Goal: Find specific page/section: Find specific page/section

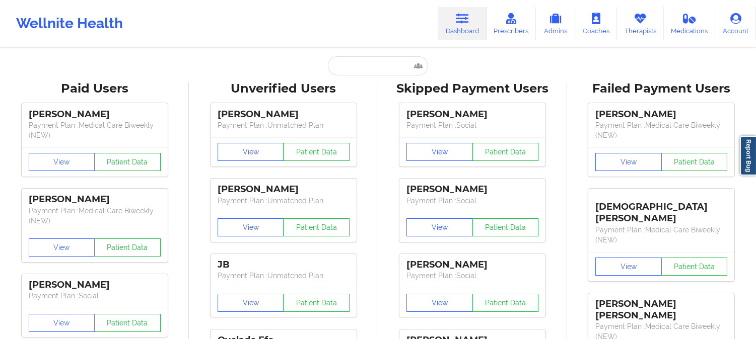
click at [293, 41] on div "Wellnite Health Dashboard Prescribers Admins Coaches Therapists Medications Acc…" at bounding box center [378, 24] width 756 height 40
click at [381, 64] on input "text" at bounding box center [378, 65] width 100 height 19
paste input "[PERSON_NAME]"
type input "[PERSON_NAME]"
click at [281, 65] on div "Paid Unverified Skipped Failed" at bounding box center [377, 65] width 201 height 19
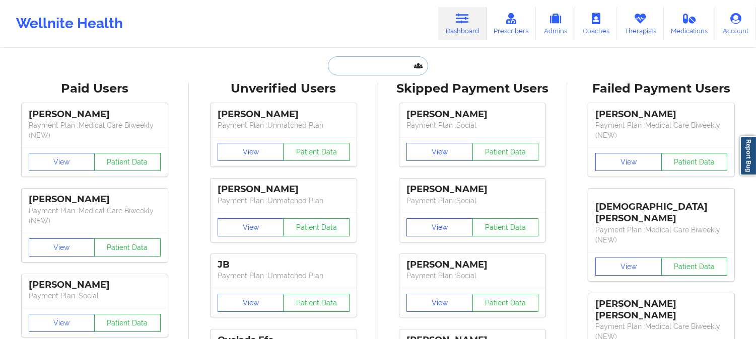
click at [383, 64] on input "text" at bounding box center [378, 65] width 100 height 19
paste input "Terra Nelson"
type input "Terra Nelson"
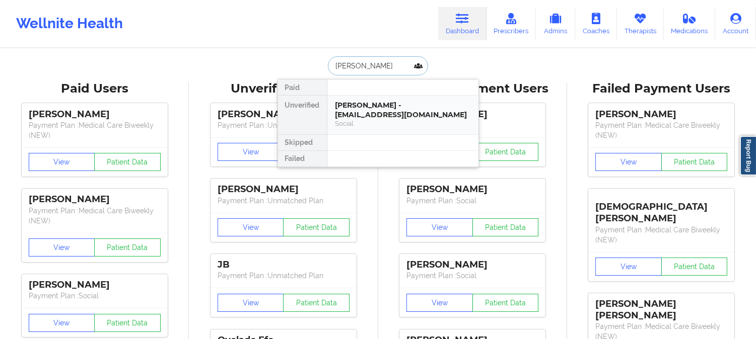
click at [375, 109] on div "Terra Nelson - terra471@gmail.com" at bounding box center [402, 110] width 135 height 19
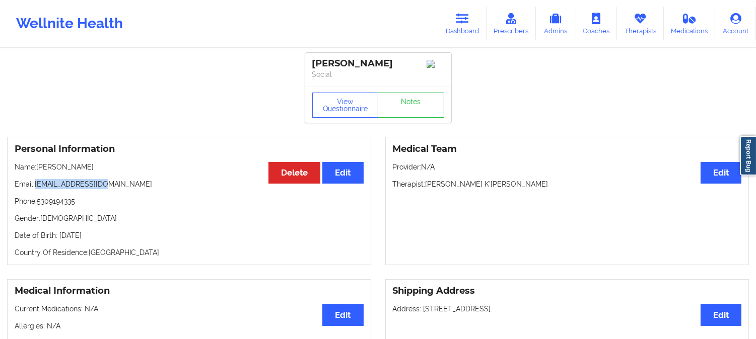
drag, startPoint x: 109, startPoint y: 184, endPoint x: 36, endPoint y: 184, distance: 72.5
click at [36, 184] on p "Email: terra471@gmail.com" at bounding box center [189, 184] width 349 height 10
copy p "terra471@gmail.com"
drag, startPoint x: 94, startPoint y: 170, endPoint x: 38, endPoint y: 168, distance: 55.4
click at [38, 168] on p "Name: Terra Nelson" at bounding box center [189, 167] width 349 height 10
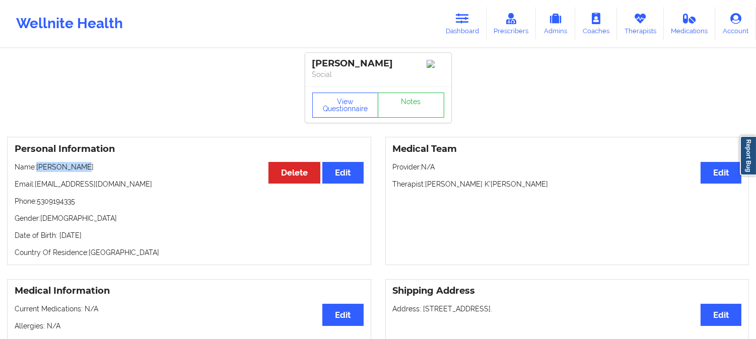
copy p "Terra Nelson"
click at [469, 18] on icon at bounding box center [462, 18] width 13 height 11
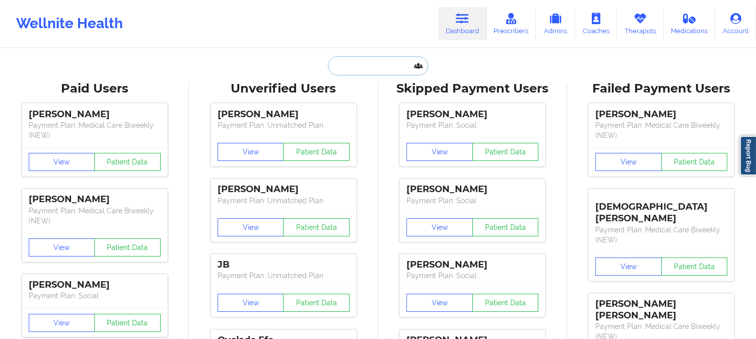
click at [366, 67] on input "text" at bounding box center [378, 65] width 100 height 19
paste input "jmadridpombo@icloud.com"
type input "jmadridpombo@icloud.com"
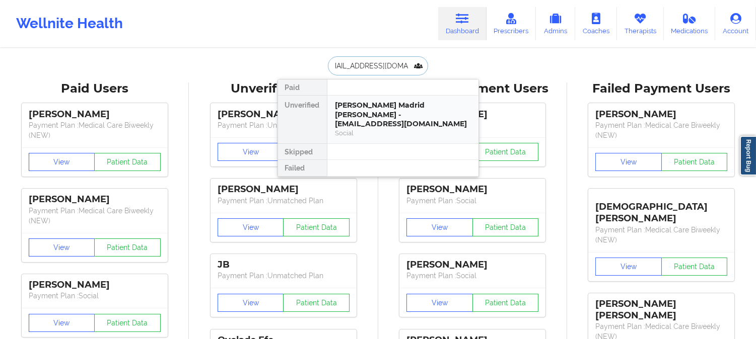
click at [378, 119] on div "Jairo Andrés Madrid Pombo - jmadridpombo@icloud.com" at bounding box center [402, 115] width 135 height 28
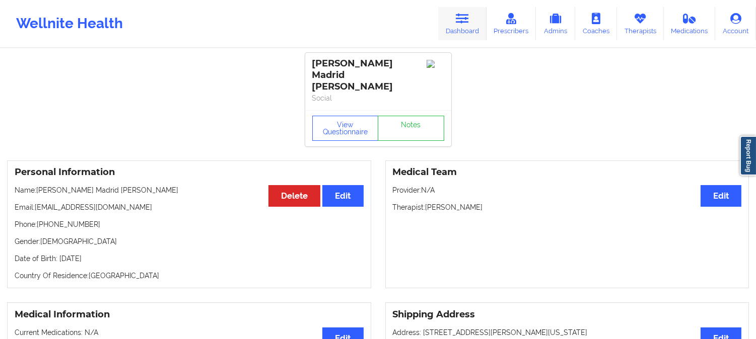
click at [466, 16] on icon at bounding box center [462, 18] width 13 height 11
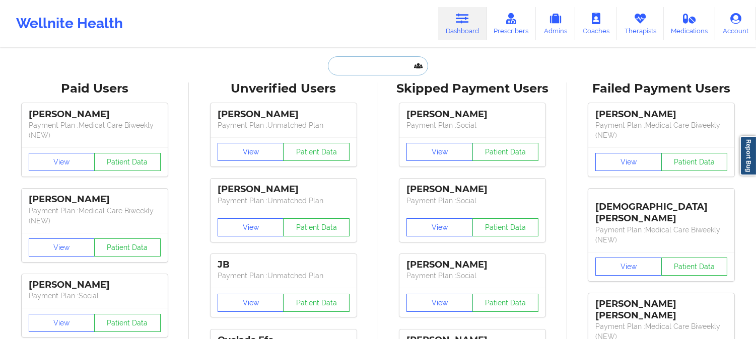
click at [387, 68] on input "text" at bounding box center [378, 65] width 100 height 19
paste input "CARMELO DUARTE"
type input "CARMELO DUARTE"
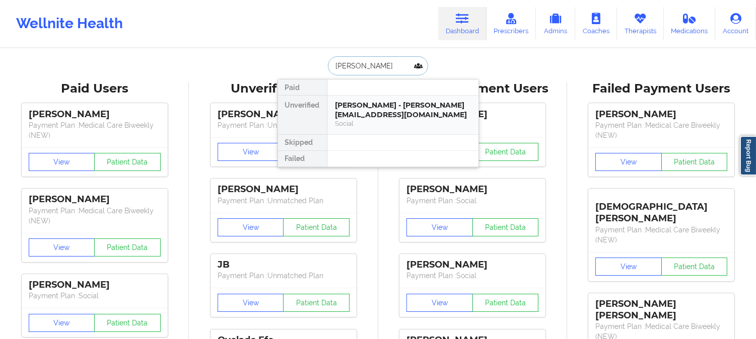
click at [378, 112] on div "Carmelo Duarte - carmeloduartejr@yahoo.com" at bounding box center [402, 110] width 135 height 19
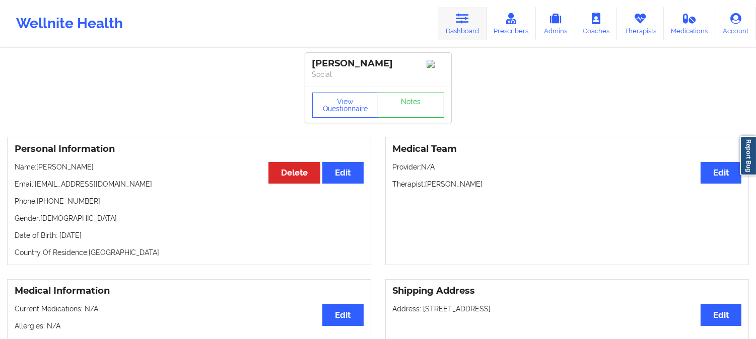
click at [464, 29] on link "Dashboard" at bounding box center [462, 23] width 48 height 33
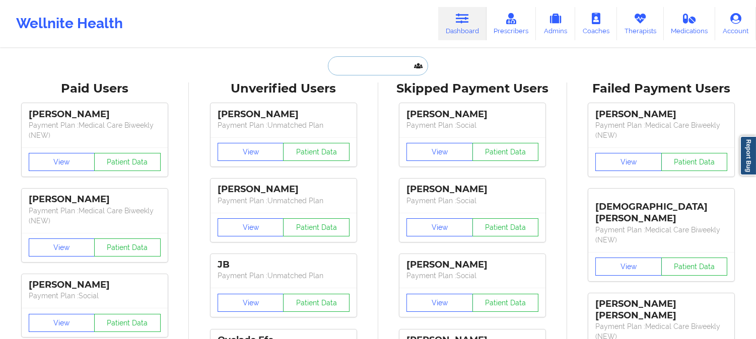
click at [384, 63] on input "text" at bounding box center [378, 65] width 100 height 19
paste input "ZDB1112@GMAIL.COM"
type input "ZDB1112@GMAIL.COM"
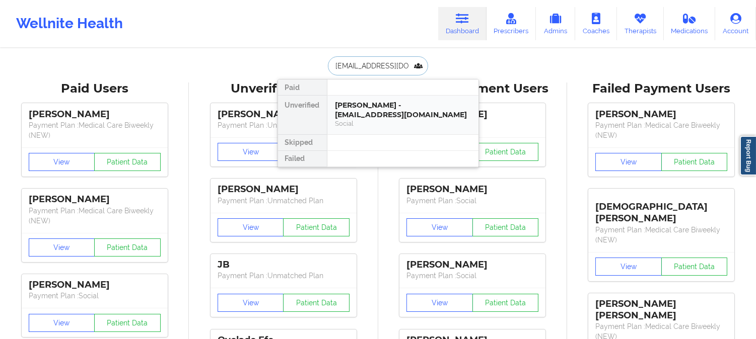
click at [383, 115] on div "Zachary Dean Berry - zdb1112@gmail.com" at bounding box center [402, 110] width 135 height 19
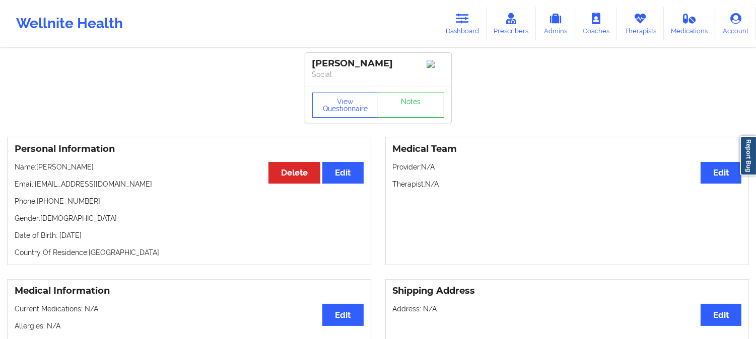
drag, startPoint x: 107, startPoint y: 170, endPoint x: 38, endPoint y: 172, distance: 69.5
click at [38, 172] on p "Name: Zachary Dean Berry" at bounding box center [189, 167] width 349 height 10
copy p "Zachary Dean Berry"
click at [451, 12] on link "Dashboard" at bounding box center [462, 23] width 48 height 33
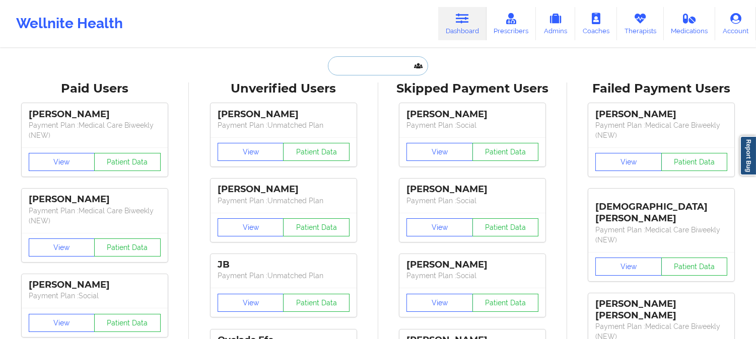
click at [386, 71] on input "text" at bounding box center [378, 65] width 100 height 19
paste input "Monique Barton"
type input "Monique Barton"
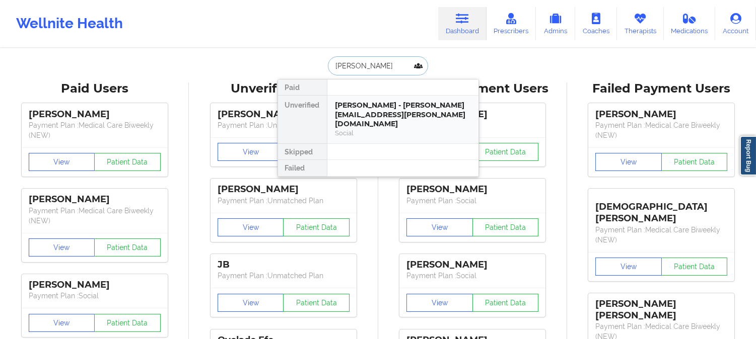
click at [370, 118] on div "monique barton - monique.a.barton@gmail.com" at bounding box center [402, 115] width 135 height 28
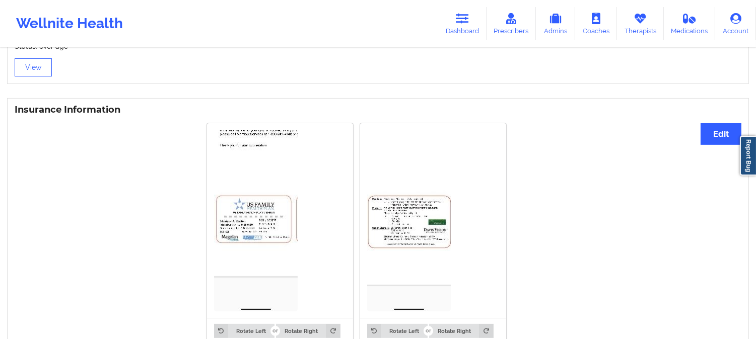
scroll to position [727, 0]
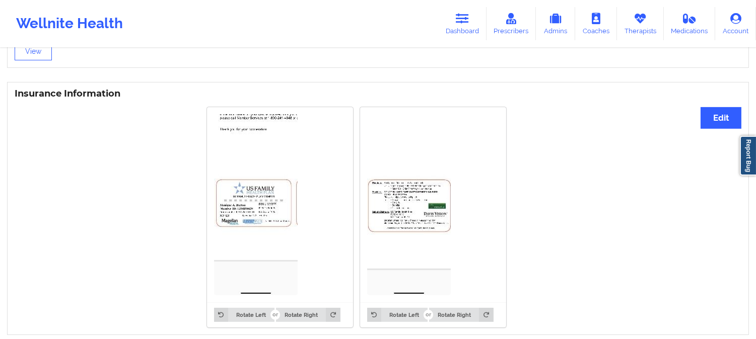
click at [249, 190] on img at bounding box center [256, 204] width 84 height 181
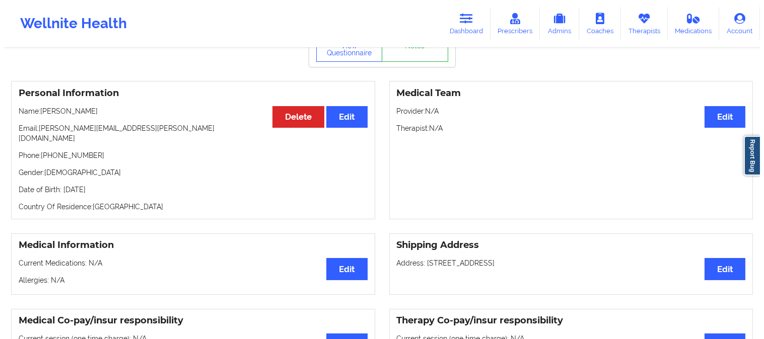
scroll to position [0, 0]
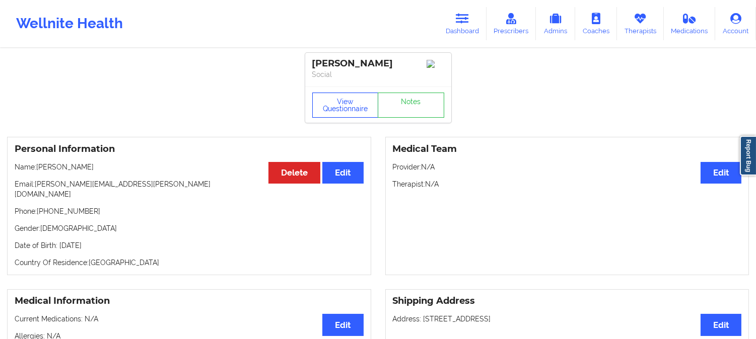
click at [351, 114] on button "View Questionnaire" at bounding box center [345, 105] width 66 height 25
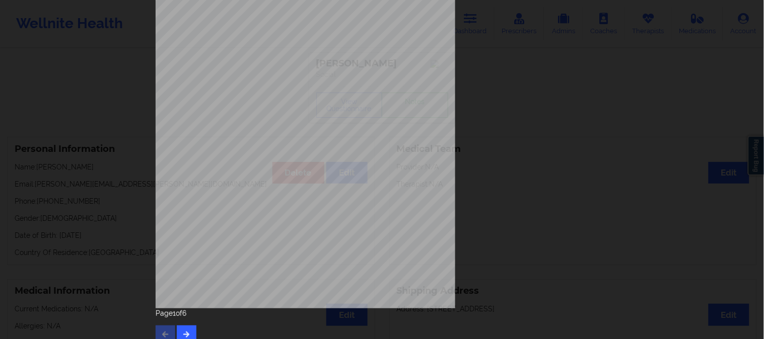
scroll to position [141, 0]
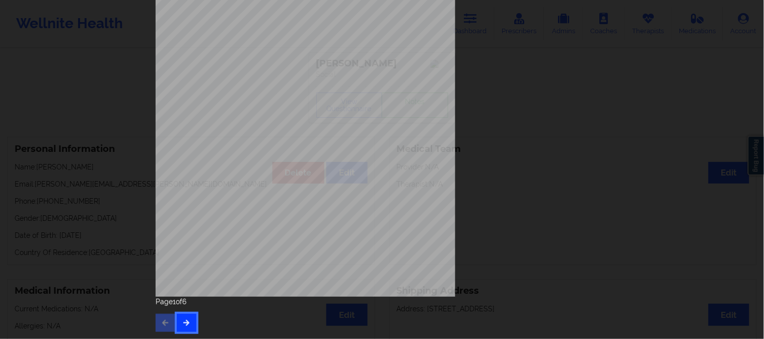
click at [189, 321] on button "button" at bounding box center [187, 323] width 20 height 18
click at [184, 322] on icon "button" at bounding box center [186, 323] width 9 height 6
click at [190, 318] on button "button" at bounding box center [187, 323] width 20 height 18
click at [189, 321] on button "button" at bounding box center [187, 323] width 20 height 18
click at [103, 174] on div "Insurance Member ID for patient 12054058420 Insurance company name details by p…" at bounding box center [382, 169] width 764 height 339
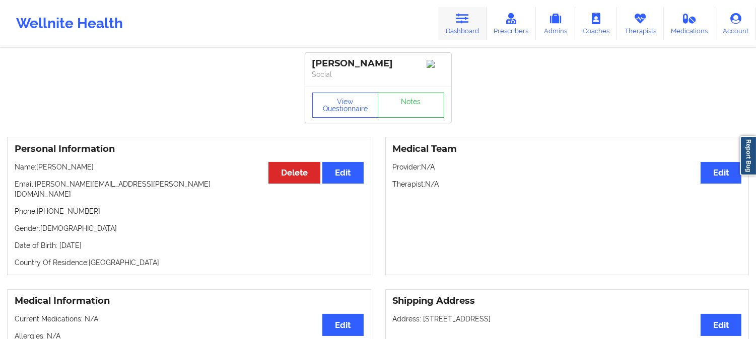
drag, startPoint x: 467, startPoint y: 12, endPoint x: 447, endPoint y: 40, distance: 34.4
click at [467, 13] on icon at bounding box center [462, 18] width 13 height 11
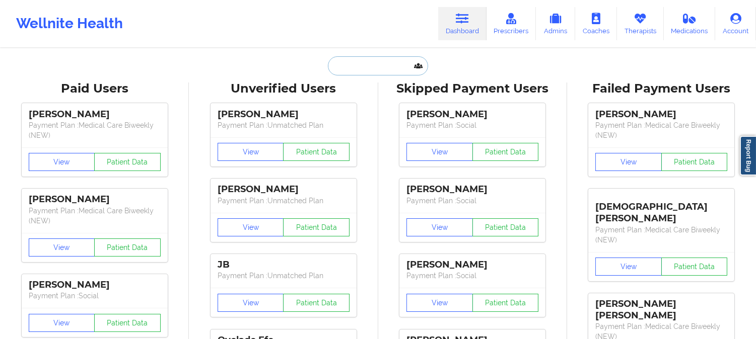
click at [379, 67] on input "text" at bounding box center [378, 65] width 100 height 19
paste input "katy.einerson@gmail.com"
type input "katy.einerson@gmail.com"
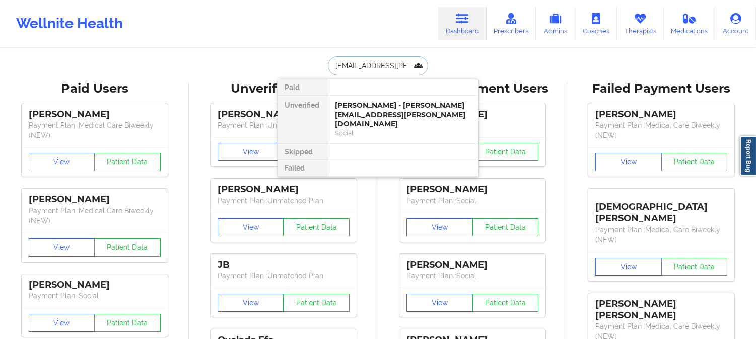
scroll to position [0, 4]
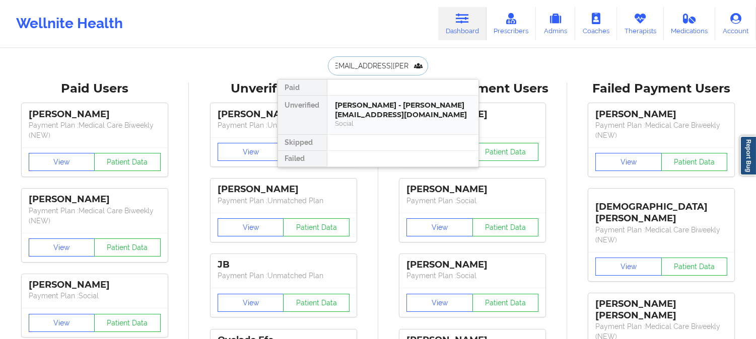
click at [385, 116] on div "Kathryn Einerson - katy.einerson@gmail.com" at bounding box center [402, 110] width 135 height 19
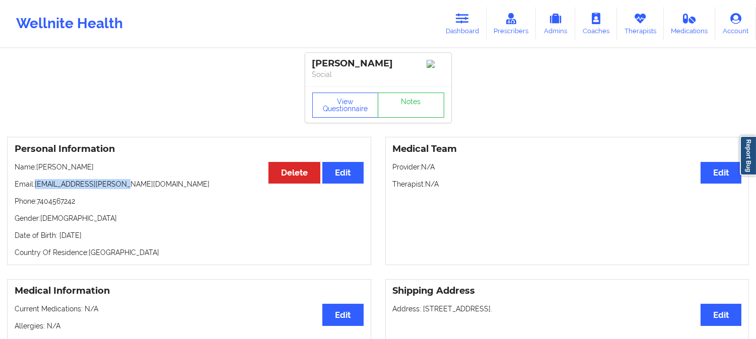
drag, startPoint x: 127, startPoint y: 189, endPoint x: 37, endPoint y: 185, distance: 90.2
click at [37, 185] on p "Email: katy.einerson@gmail.com" at bounding box center [189, 184] width 349 height 10
copy p "katy.einerson@gmail.com"
drag, startPoint x: 83, startPoint y: 206, endPoint x: 57, endPoint y: 204, distance: 25.3
click at [57, 204] on p "Phone: 7404567242" at bounding box center [189, 201] width 349 height 10
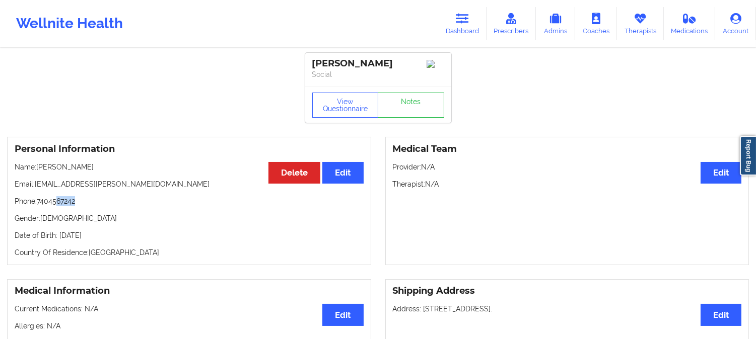
drag, startPoint x: 97, startPoint y: 170, endPoint x: 43, endPoint y: 163, distance: 53.8
click at [38, 164] on div "Personal Information Edit Delete Name: Kathryn Einerson Email: katy.einerson@gm…" at bounding box center [189, 201] width 364 height 128
copy p "Kathryn Einerson"
click at [458, 18] on icon at bounding box center [462, 18] width 13 height 11
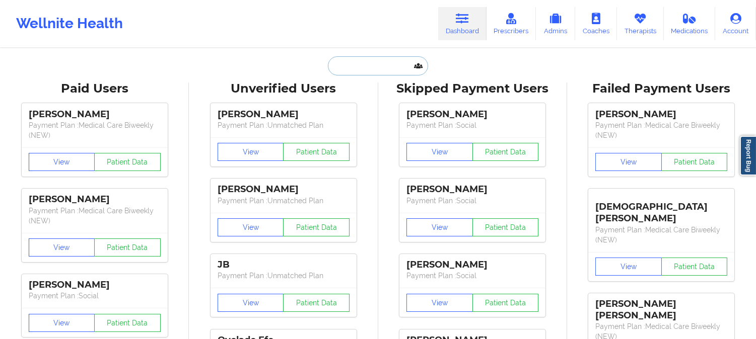
click at [359, 61] on input "text" at bounding box center [378, 65] width 100 height 19
paste input "KADEDRA JAMES"
type input "KADEDRA JAMES"
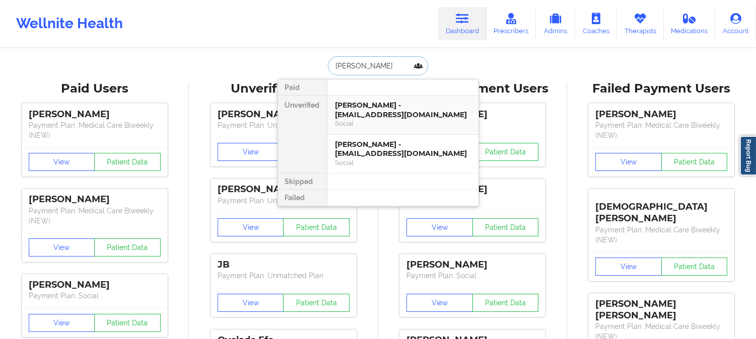
click at [435, 107] on div "Kadedra James - jameskadedra@icloud.com" at bounding box center [402, 110] width 135 height 19
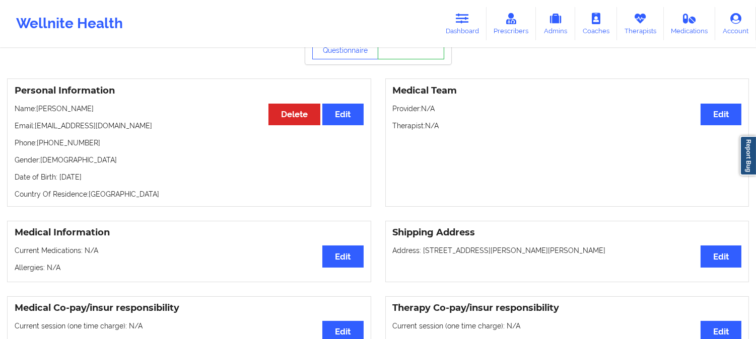
scroll to position [56, 0]
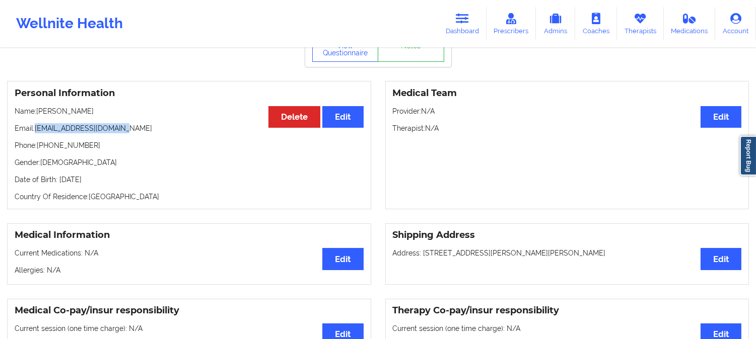
drag, startPoint x: 106, startPoint y: 131, endPoint x: 36, endPoint y: 129, distance: 70.5
click at [36, 129] on p "Email: jameskadedra@icloud.com" at bounding box center [189, 128] width 349 height 10
copy p "jameskadedra@icloud.com"
click at [52, 114] on p "Name: Kadedra James" at bounding box center [189, 111] width 349 height 10
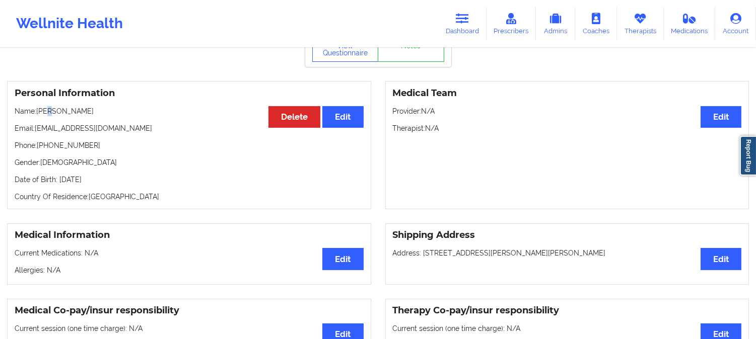
copy p "e"
click at [44, 113] on p "Name: Kadedra James" at bounding box center [189, 111] width 349 height 10
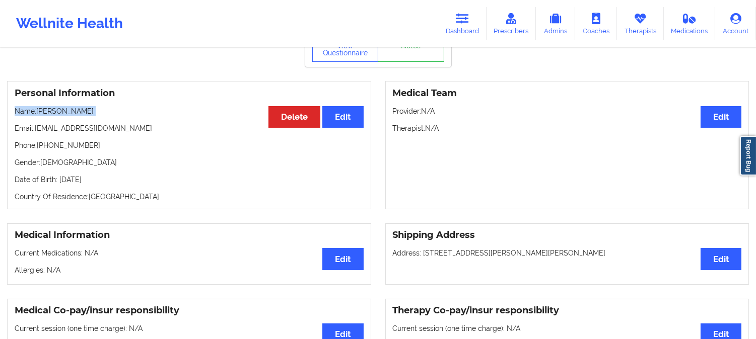
click at [44, 113] on p "Name: Kadedra James" at bounding box center [189, 111] width 349 height 10
click at [46, 115] on p "Name: Kadedra James" at bounding box center [189, 111] width 349 height 10
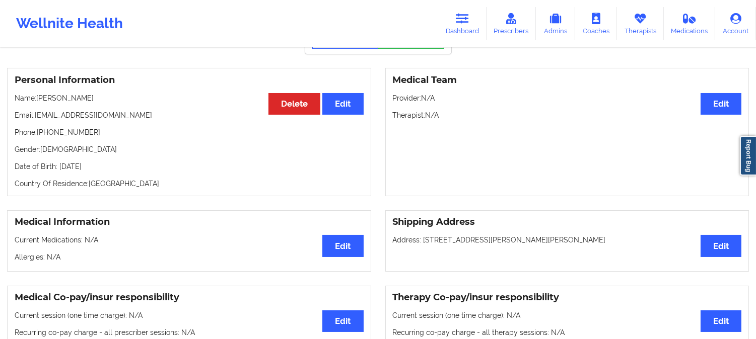
scroll to position [0, 0]
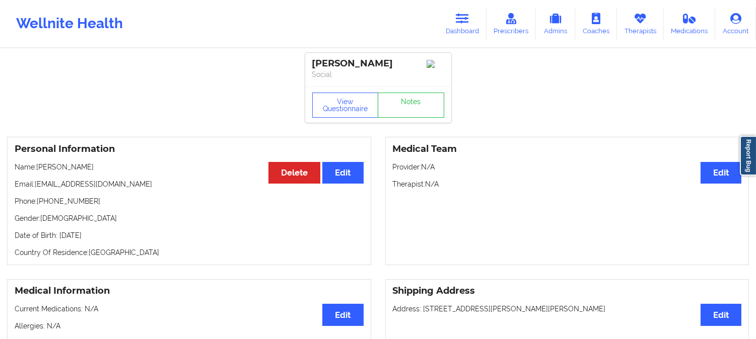
click at [56, 171] on p "Name: Kadedra James" at bounding box center [189, 167] width 349 height 10
copy p "Kadedra"
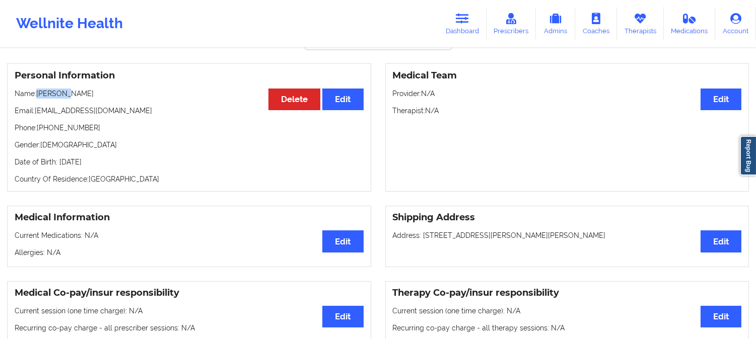
scroll to position [56, 0]
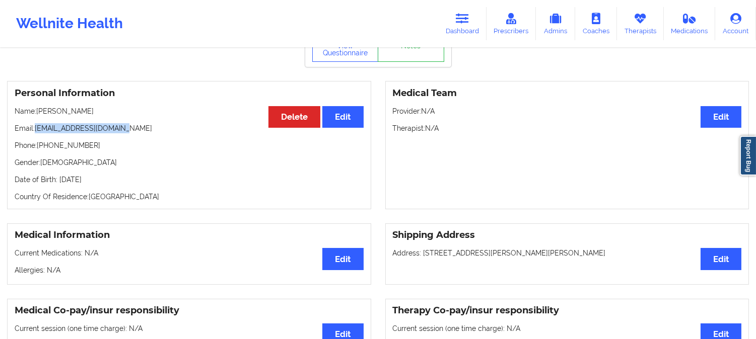
drag, startPoint x: 128, startPoint y: 131, endPoint x: 36, endPoint y: 126, distance: 92.2
click at [36, 126] on p "Email: jameskadedra@icloud.com" at bounding box center [189, 128] width 349 height 10
copy p "jameskadedra@icloud.com"
click at [103, 113] on p "Name: Kadedra James" at bounding box center [189, 111] width 349 height 10
drag, startPoint x: 92, startPoint y: 116, endPoint x: 39, endPoint y: 112, distance: 53.0
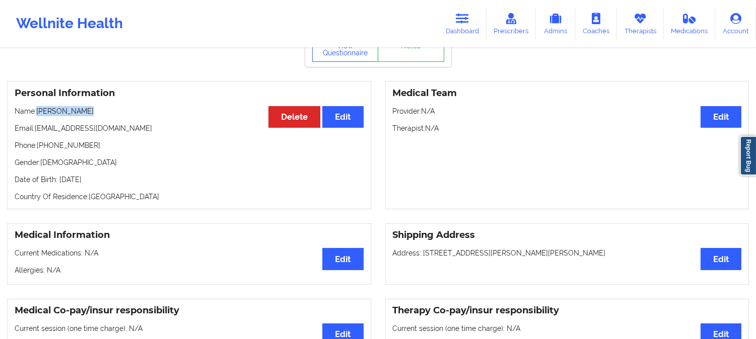
click at [39, 112] on p "Name: Kadedra James" at bounding box center [189, 111] width 349 height 10
copy p "Kadedra James"
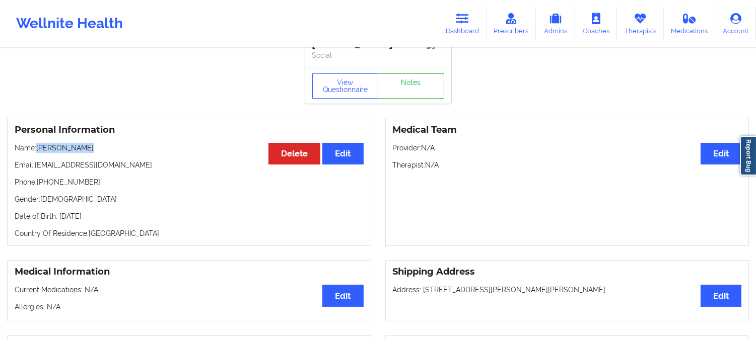
scroll to position [0, 0]
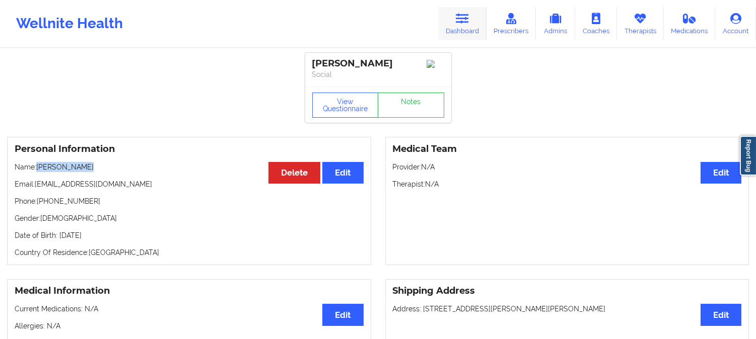
click at [466, 9] on link "Dashboard" at bounding box center [462, 23] width 48 height 33
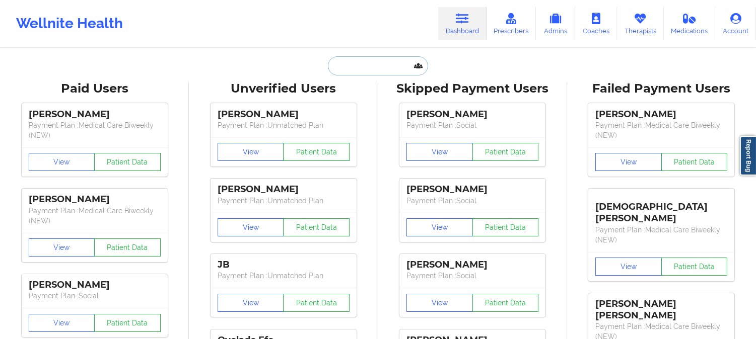
click at [401, 72] on input "text" at bounding box center [378, 65] width 100 height 19
paste input "Lindsey Fuller"
type input "Lindsey Fuller"
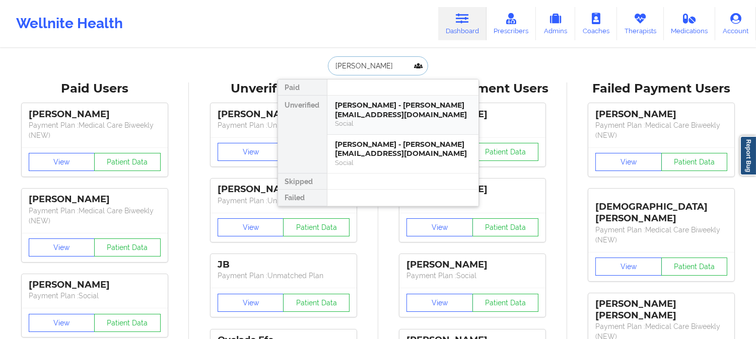
click at [432, 107] on div "Lindsey Fuller - lynzybrooke@icloud.com" at bounding box center [402, 110] width 135 height 19
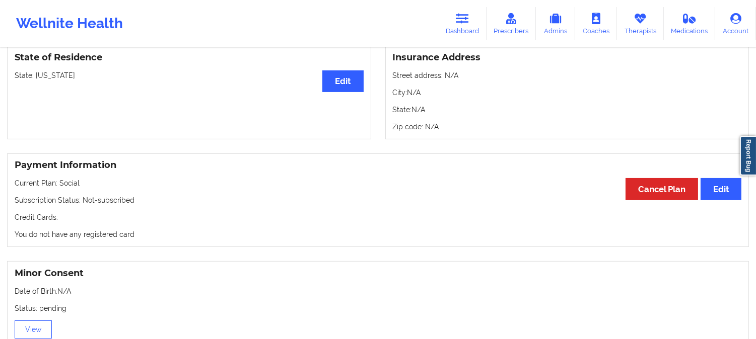
scroll to position [431, 0]
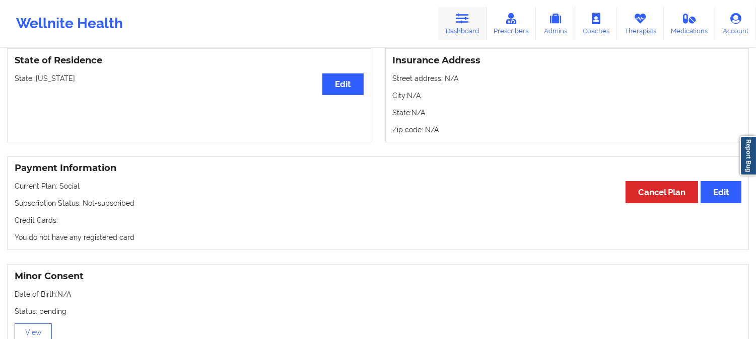
click at [482, 26] on link "Dashboard" at bounding box center [462, 23] width 48 height 33
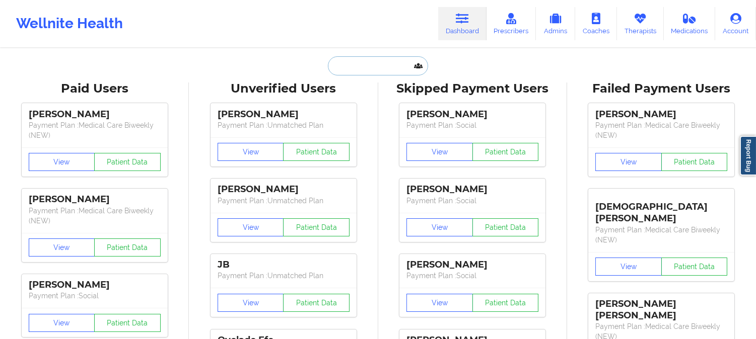
click at [380, 72] on input "text" at bounding box center [378, 65] width 100 height 19
paste input "lynzyisbell@gmail.com"
type input "lynzyisbell@gmail.com"
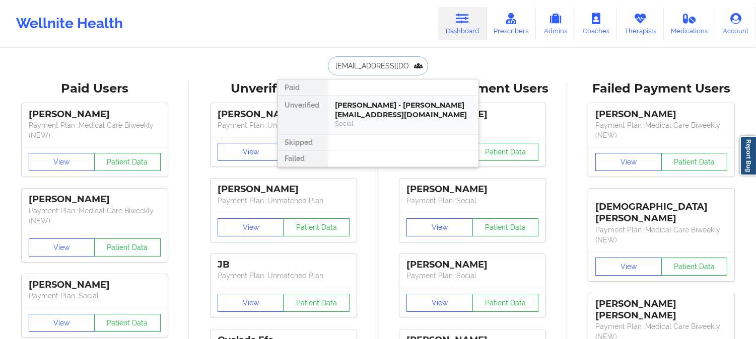
click at [375, 109] on div "Lindsey Fuller - lynzyisbell@gmail.com" at bounding box center [402, 110] width 135 height 19
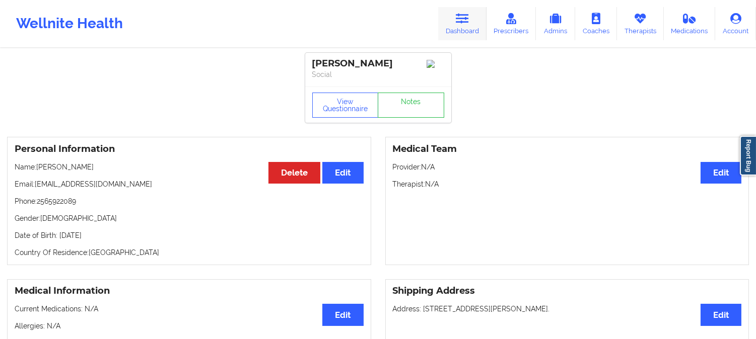
click at [469, 24] on icon at bounding box center [462, 18] width 13 height 11
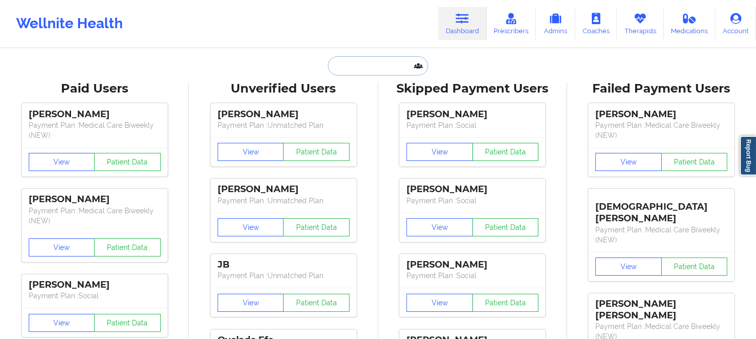
click at [383, 67] on input "text" at bounding box center [378, 65] width 100 height 19
paste input "Lindsey Fuller"
type input "Lindsey Fuller"
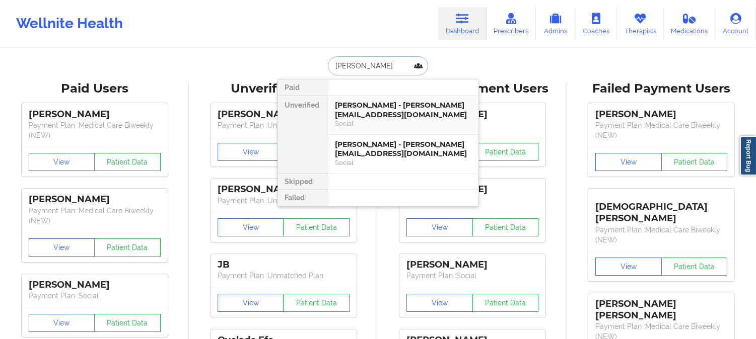
click at [394, 100] on div "Lindsey Fuller - lynzybrooke@icloud.com Social" at bounding box center [402, 115] width 151 height 39
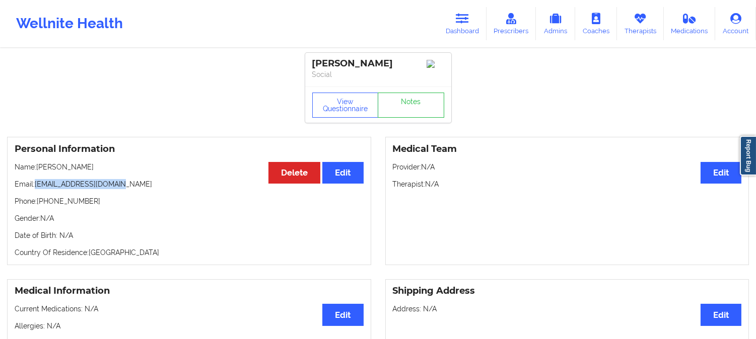
drag, startPoint x: 125, startPoint y: 185, endPoint x: 36, endPoint y: 190, distance: 89.2
click at [36, 189] on p "Email: lynzybrooke@icloud.com" at bounding box center [189, 184] width 349 height 10
click at [460, 14] on icon at bounding box center [462, 18] width 13 height 11
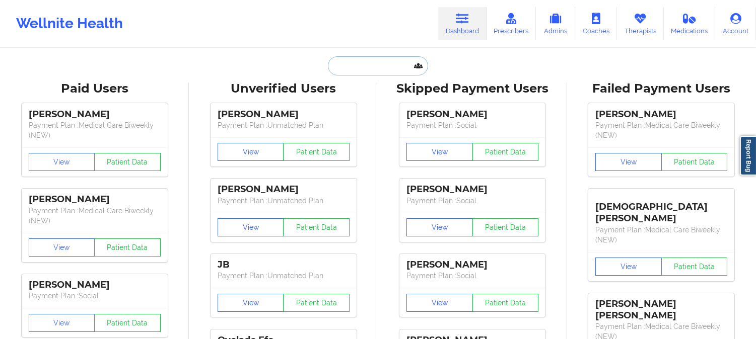
click at [376, 59] on input "text" at bounding box center [378, 65] width 100 height 19
paste input "ANGELICA620MARTINEZ@YAHOO.COM"
type input "ANGELICA620MARTINEZ@YAHOO.COM"
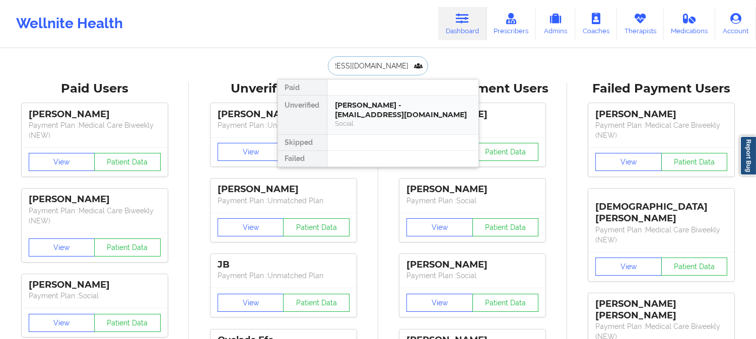
click at [380, 104] on div "Angelica Martinez - angelica620martinez@yahoo.com" at bounding box center [402, 110] width 135 height 19
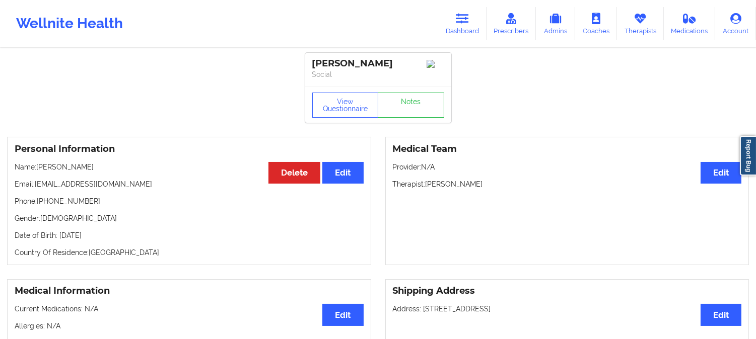
drag, startPoint x: 103, startPoint y: 173, endPoint x: 38, endPoint y: 169, distance: 65.5
click at [38, 169] on p "Name: Angelica Martinez" at bounding box center [189, 167] width 349 height 10
click at [451, 24] on link "Dashboard" at bounding box center [462, 23] width 48 height 33
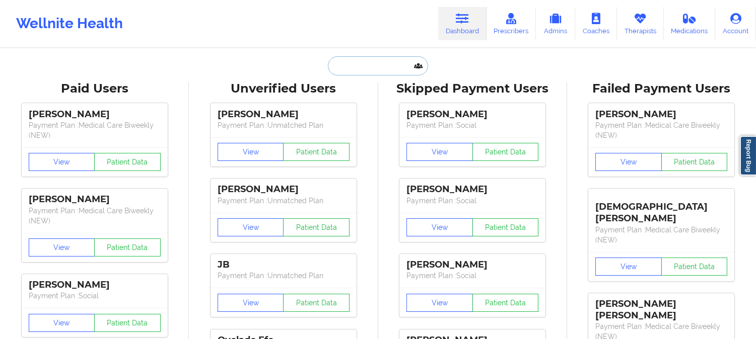
click at [384, 62] on input "text" at bounding box center [378, 65] width 100 height 19
paste input "MORGAN NIMMONS"
type input "MORGAN NIMMONS"
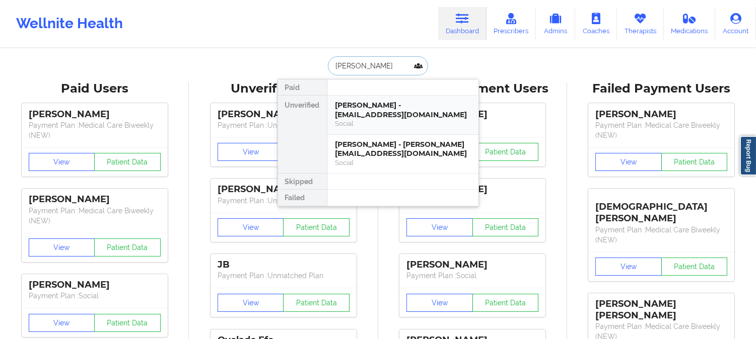
click at [423, 109] on div "Morgan Nimmons - mightygoldfish@gmail.com" at bounding box center [402, 110] width 135 height 19
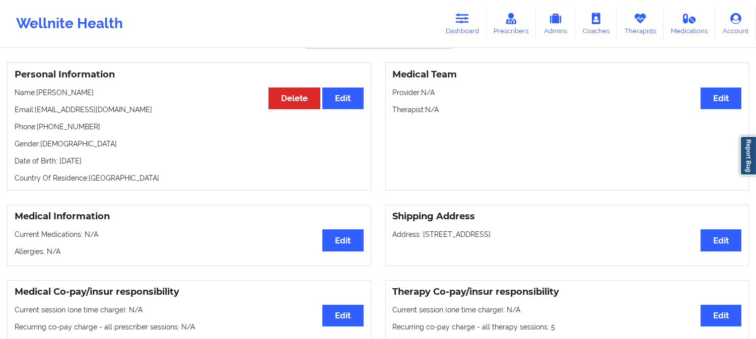
scroll to position [56, 0]
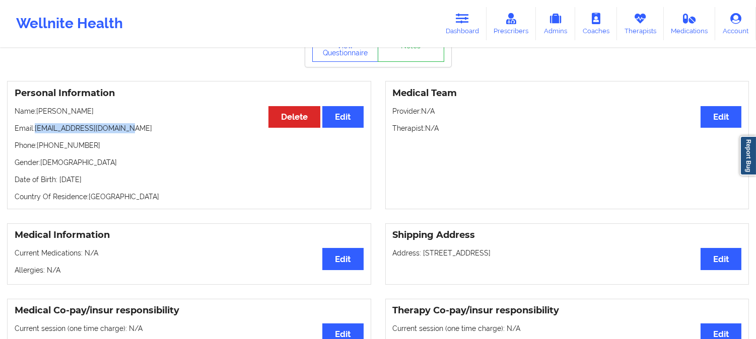
drag, startPoint x: 136, startPoint y: 132, endPoint x: 38, endPoint y: 132, distance: 98.7
click at [38, 132] on p "Email: mightygoldfish@gmail.com" at bounding box center [189, 128] width 349 height 10
click at [87, 116] on p "Name: Morgan Nimmons" at bounding box center [189, 111] width 349 height 10
click at [114, 106] on div "Personal Information Edit Delete Name: Morgan Nimmons Email: mightygoldfish@gma…" at bounding box center [189, 145] width 364 height 128
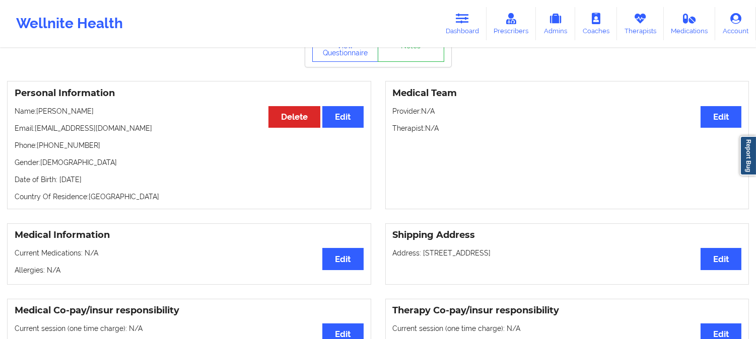
drag, startPoint x: 99, startPoint y: 114, endPoint x: 40, endPoint y: 110, distance: 58.6
click at [40, 110] on p "Name: Morgan Nimmons" at bounding box center [189, 111] width 349 height 10
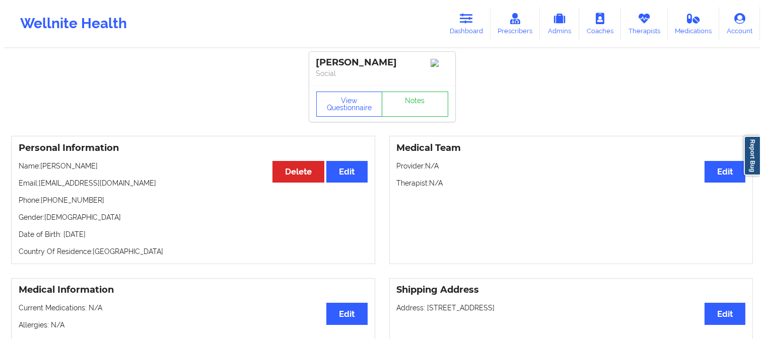
scroll to position [0, 0]
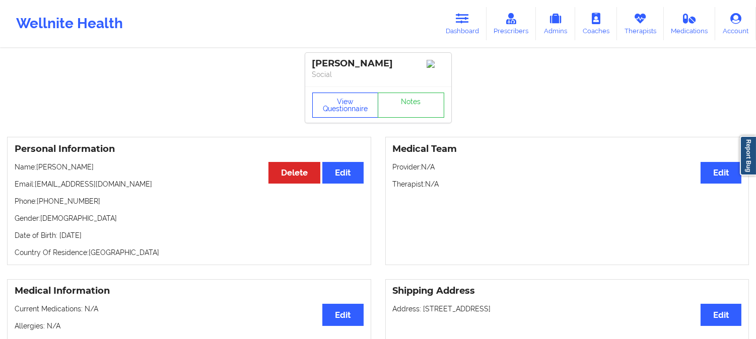
click at [349, 107] on button "View Questionnaire" at bounding box center [345, 105] width 66 height 25
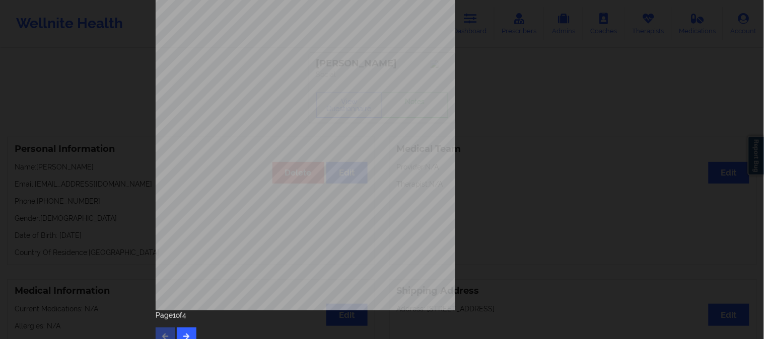
scroll to position [141, 0]
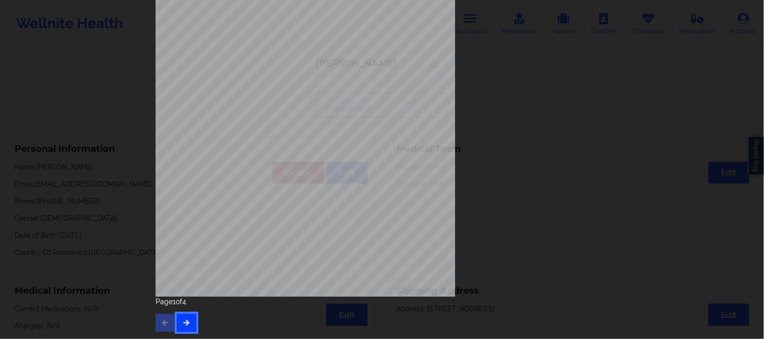
click at [184, 320] on icon "button" at bounding box center [186, 323] width 9 height 6
click at [183, 320] on icon "button" at bounding box center [186, 323] width 9 height 6
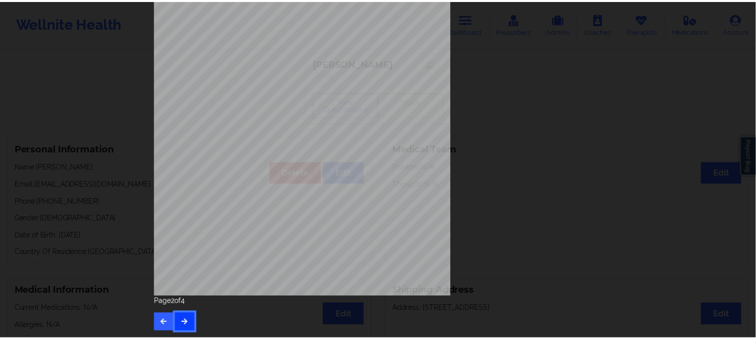
scroll to position [0, 0]
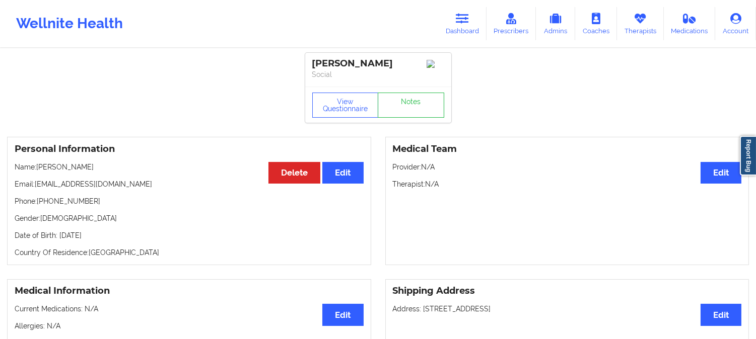
drag, startPoint x: 112, startPoint y: 170, endPoint x: 39, endPoint y: 170, distance: 73.0
click at [39, 170] on p "Name: Morgan Nimmons" at bounding box center [189, 167] width 349 height 10
drag, startPoint x: 124, startPoint y: 186, endPoint x: 37, endPoint y: 184, distance: 87.1
click at [37, 184] on p "Email: mightygoldfish@gmail.com" at bounding box center [189, 184] width 349 height 10
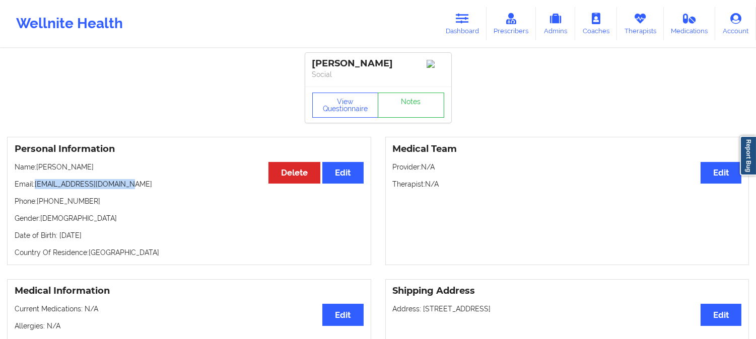
drag, startPoint x: 85, startPoint y: 169, endPoint x: 38, endPoint y: 168, distance: 46.8
click at [38, 168] on p "Name: Morgan Nimmons" at bounding box center [189, 167] width 349 height 10
click at [470, 26] on link "Dashboard" at bounding box center [462, 23] width 48 height 33
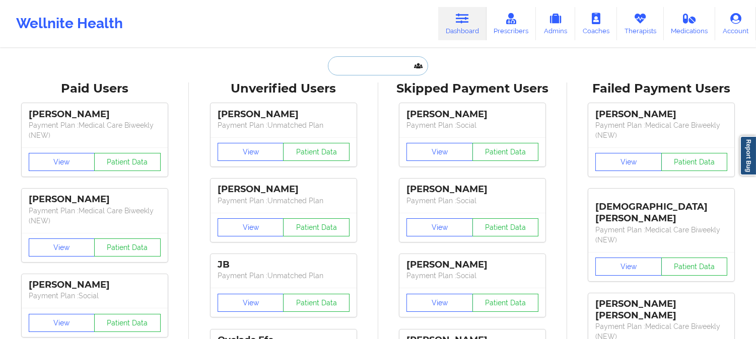
click at [387, 62] on input "text" at bounding box center [378, 65] width 100 height 19
paste input "Morgan Nimmons"
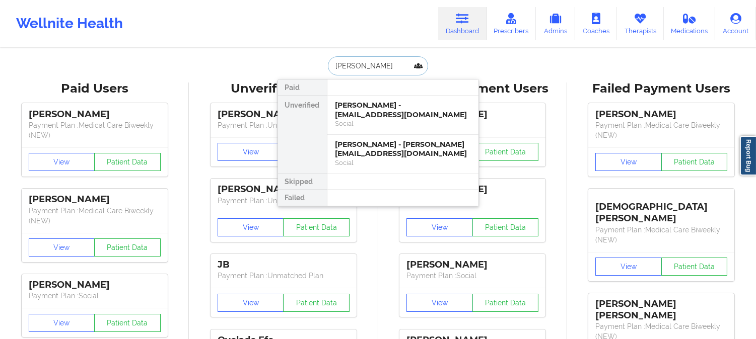
type input "Morgan Nimmons"
click at [393, 118] on div "Morgan Nimmons - mightygoldfish@gmail.com" at bounding box center [402, 110] width 135 height 19
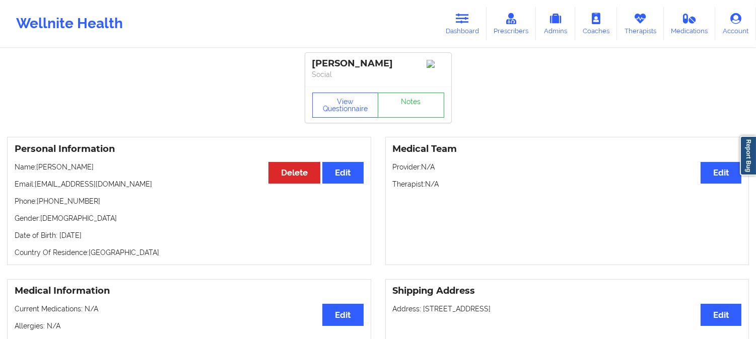
click at [43, 172] on p "Name: Morgan Nimmons" at bounding box center [189, 167] width 349 height 10
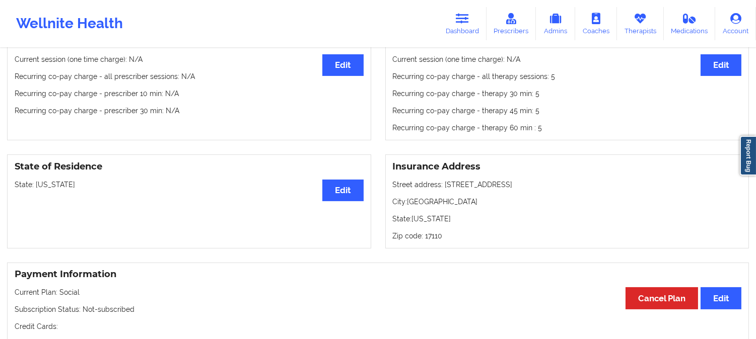
scroll to position [391, 0]
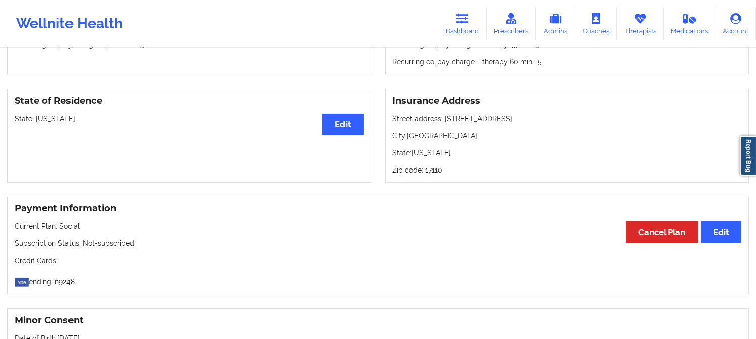
click at [62, 122] on p "State: Pennsylvania" at bounding box center [189, 119] width 349 height 10
click at [469, 17] on icon at bounding box center [462, 18] width 13 height 11
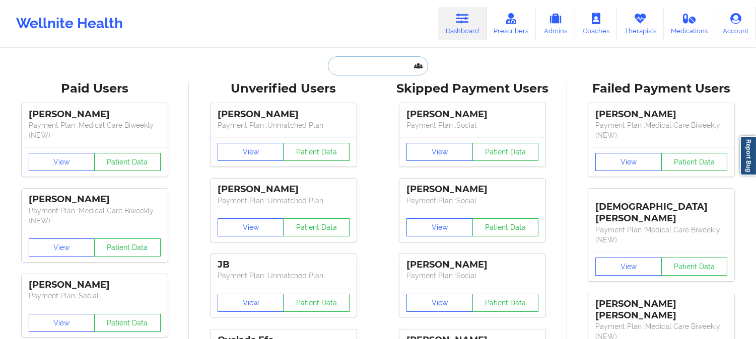
click at [372, 63] on input "text" at bounding box center [378, 65] width 100 height 19
paste input "lindseysementilli@gmail.com"
type input "lindseysementilli@gmail.com"
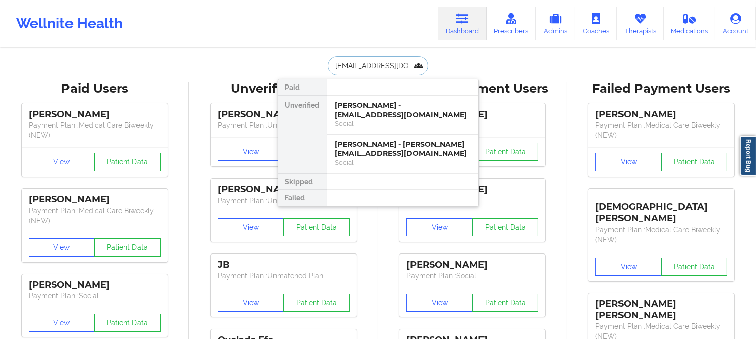
scroll to position [0, 16]
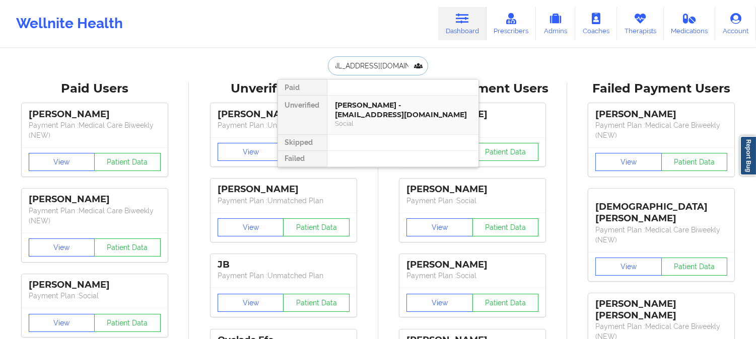
click at [376, 106] on div "Lindsey A Sementilli - lindseysementilli@gmail.com" at bounding box center [402, 110] width 135 height 19
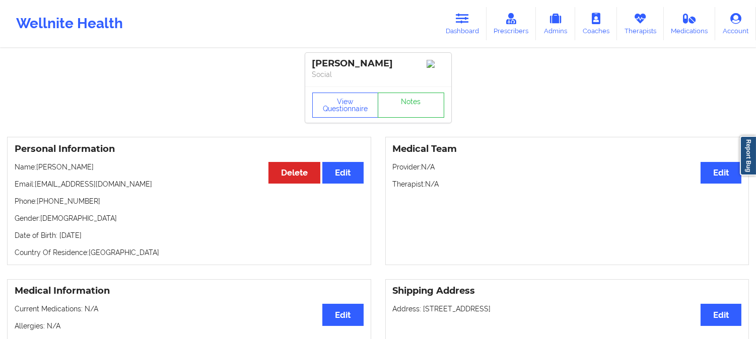
drag, startPoint x: 109, startPoint y: 171, endPoint x: 38, endPoint y: 167, distance: 71.6
click at [38, 167] on p "Name: Lindsey A Sementilli" at bounding box center [189, 167] width 349 height 10
drag, startPoint x: 104, startPoint y: 172, endPoint x: 36, endPoint y: 170, distance: 68.0
click at [36, 170] on p "Name: Lindsey A Sementilli" at bounding box center [189, 167] width 349 height 10
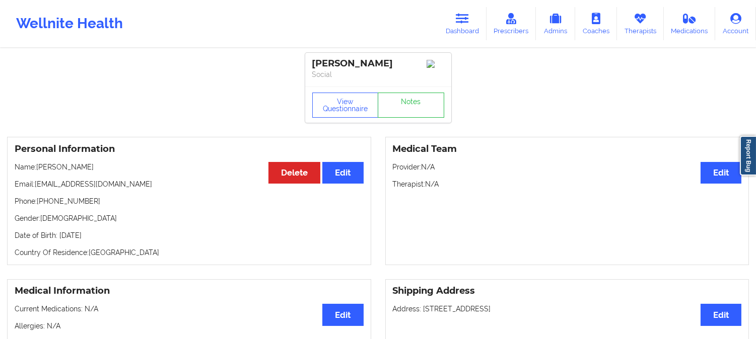
click at [142, 218] on p "Gender: female" at bounding box center [189, 218] width 349 height 10
drag, startPoint x: 118, startPoint y: 175, endPoint x: 37, endPoint y: 170, distance: 81.2
click at [37, 170] on p "Name: Lindsey A Sementilli" at bounding box center [189, 167] width 349 height 10
click at [465, 13] on icon at bounding box center [462, 18] width 13 height 11
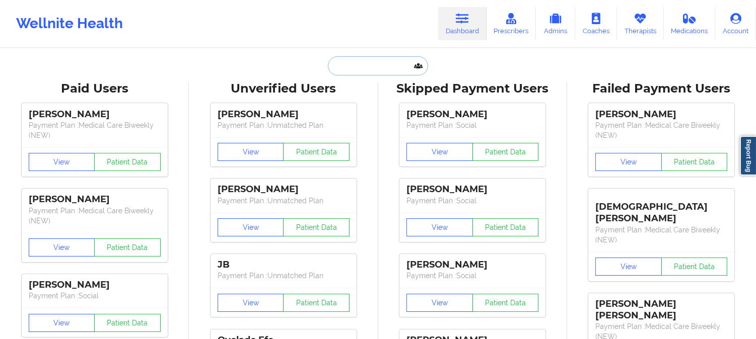
click at [391, 60] on input "text" at bounding box center [378, 65] width 100 height 19
paste input "20almegg@gmail.com"
type input "20almegg@gmail.com"
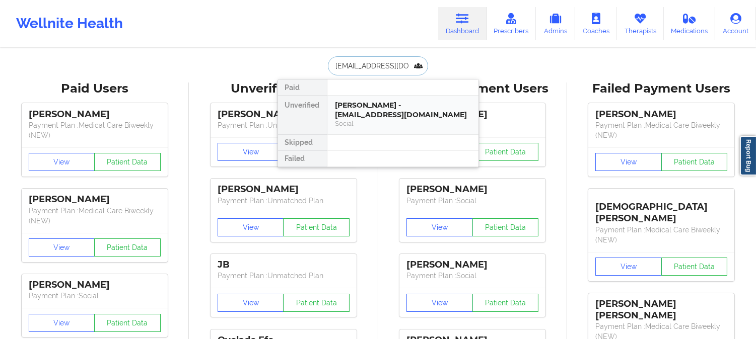
click at [361, 112] on div "Alexis Meggett - 20almegg@gmail.com" at bounding box center [402, 110] width 135 height 19
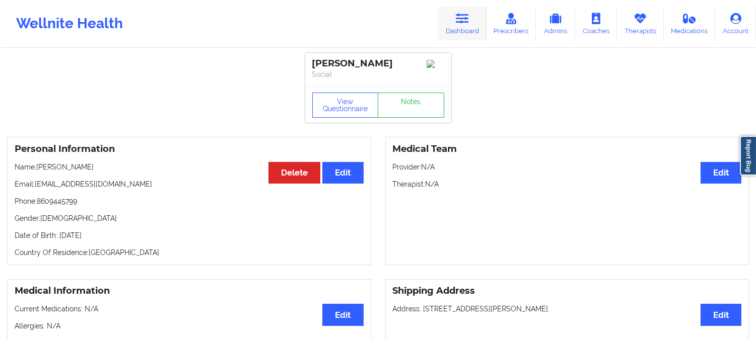
click at [449, 23] on link "Dashboard" at bounding box center [462, 23] width 48 height 33
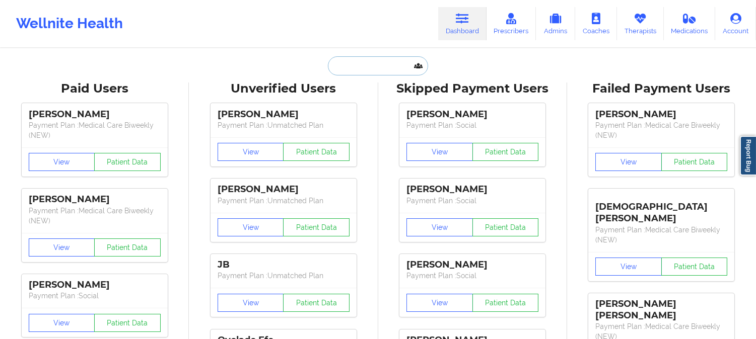
click at [388, 72] on input "text" at bounding box center [378, 65] width 100 height 19
paste input "Shaquilla"
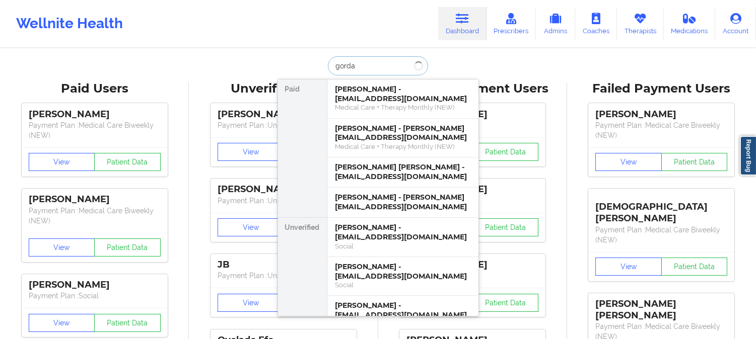
type input "gordan"
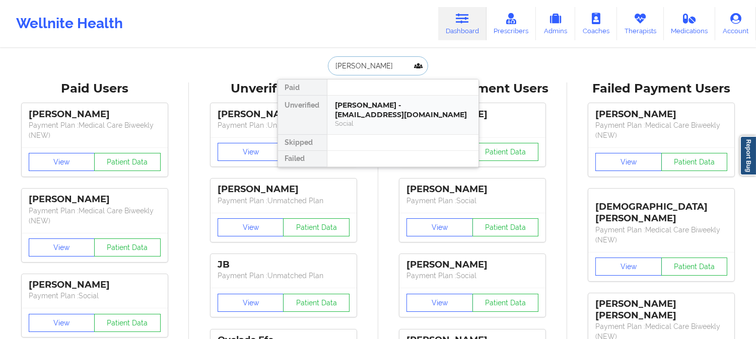
click at [400, 108] on div "SAMANTHA GORDANO - sgordano@gmail.com" at bounding box center [402, 110] width 135 height 19
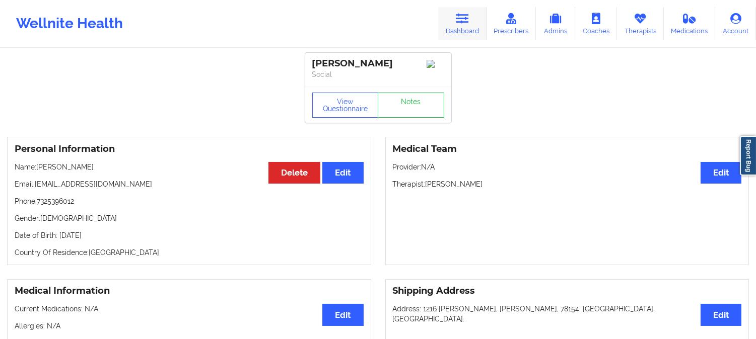
click at [467, 21] on icon at bounding box center [462, 18] width 13 height 11
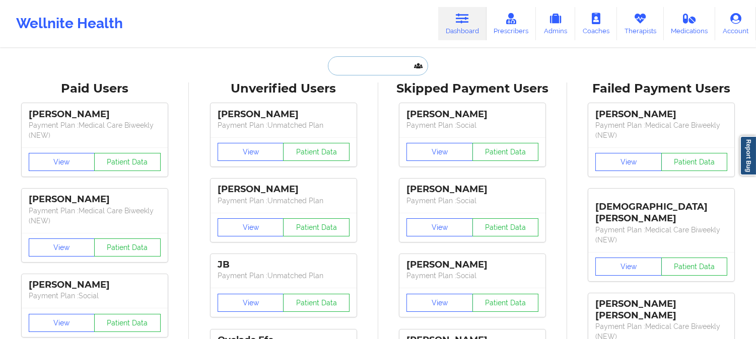
click at [408, 67] on input "text" at bounding box center [378, 65] width 100 height 19
paste input "Christine Mcbride"
type input "Christine Mcbride"
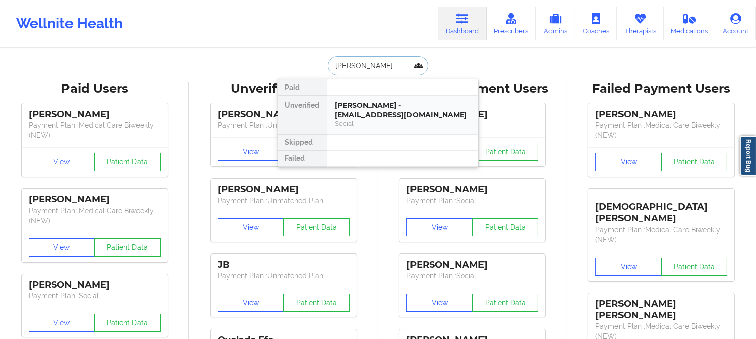
click at [385, 112] on div "Christine Mcbride - christine3449@hotmail.com" at bounding box center [402, 110] width 135 height 19
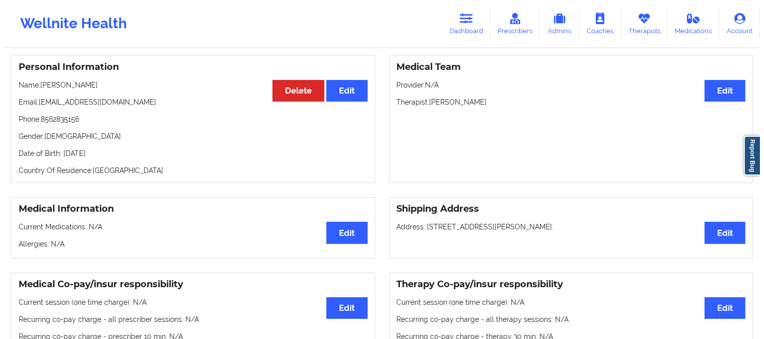
scroll to position [56, 0]
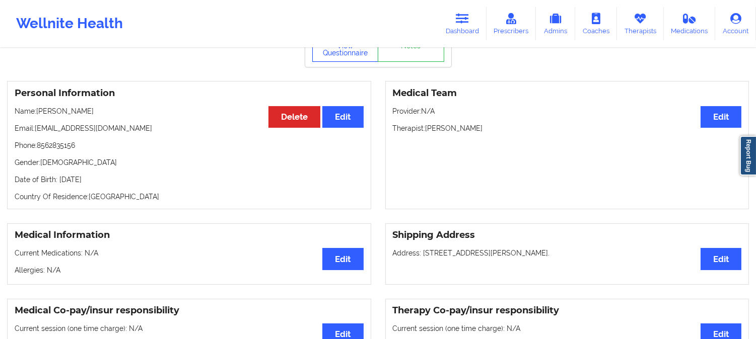
click at [342, 57] on button "View Questionnaire" at bounding box center [345, 49] width 66 height 25
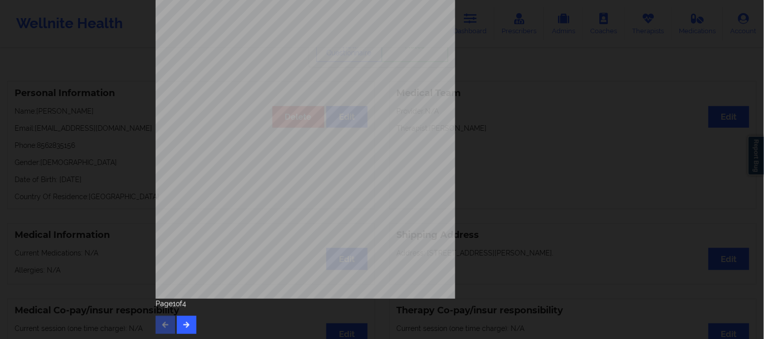
scroll to position [141, 0]
click at [185, 320] on icon "button" at bounding box center [186, 323] width 9 height 6
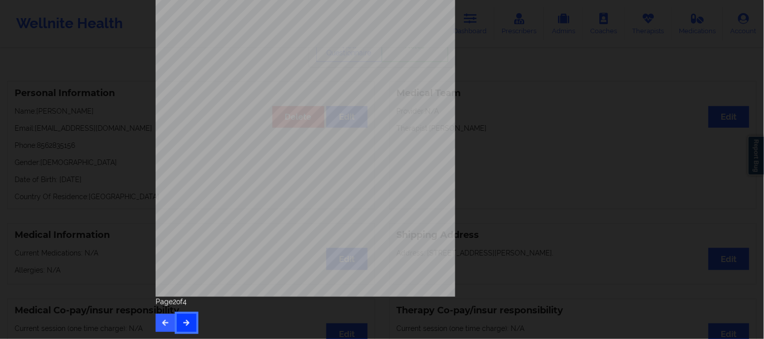
click at [185, 328] on button "button" at bounding box center [187, 323] width 20 height 18
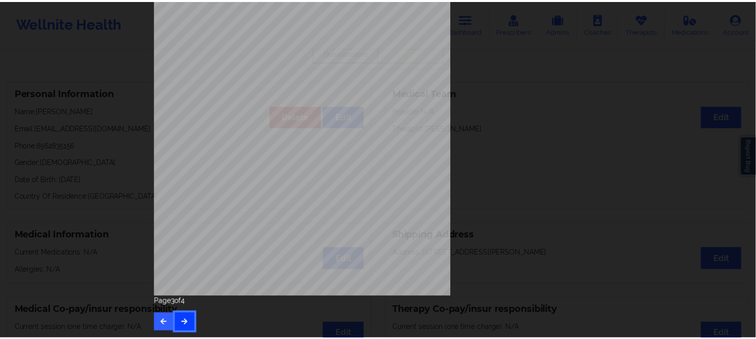
scroll to position [0, 0]
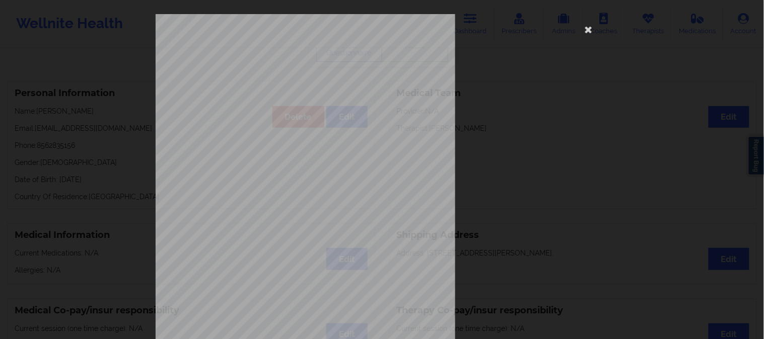
click at [106, 93] on div "commercial Insurance Member ID for patient 903192189 Insurance company name det…" at bounding box center [382, 169] width 764 height 339
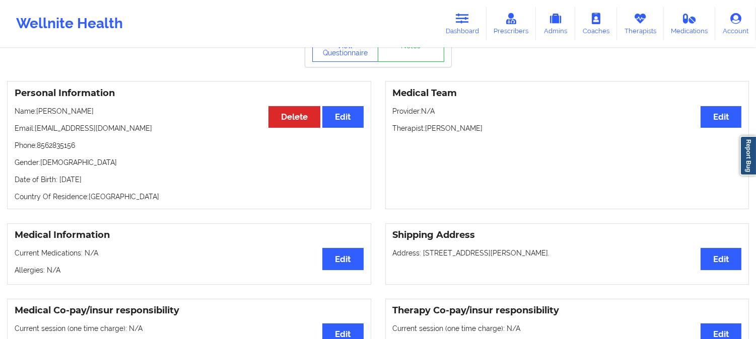
drag, startPoint x: 104, startPoint y: 117, endPoint x: 39, endPoint y: 112, distance: 65.7
click at [38, 112] on p "Name: Christine Mcbride" at bounding box center [189, 111] width 349 height 10
click at [477, 10] on link "Dashboard" at bounding box center [462, 23] width 48 height 33
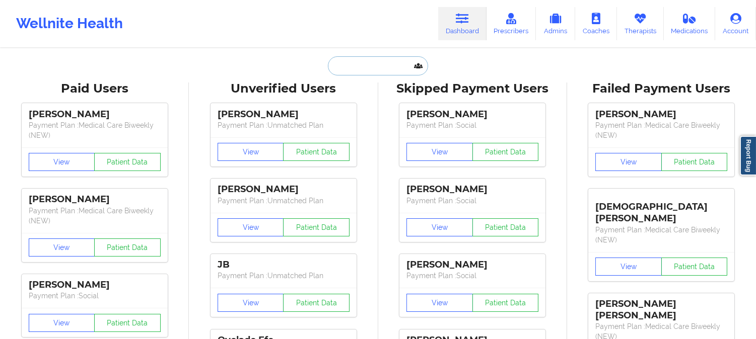
click at [368, 71] on input "text" at bounding box center [378, 65] width 100 height 19
paste input "Patrick Ahern"
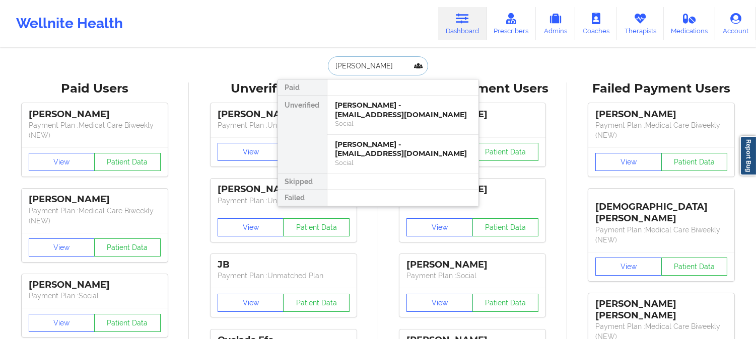
click at [386, 71] on input "Patrick Ahern" at bounding box center [378, 65] width 100 height 19
paste input "KEVIN KROUSE"
type input "KEVIN KROUSE"
click at [374, 110] on div "Kevin Krouse - ashley.g.krouse@gmail.com" at bounding box center [402, 110] width 135 height 19
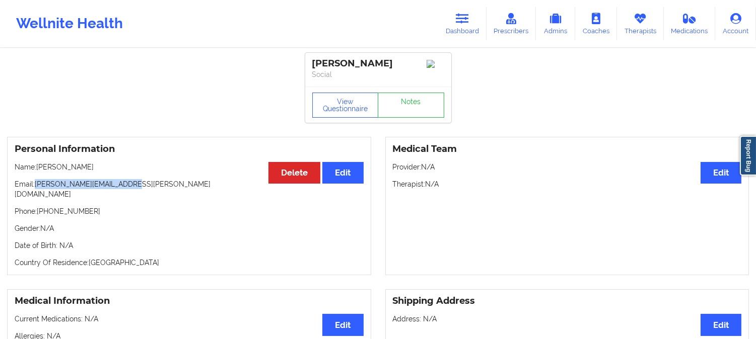
drag, startPoint x: 130, startPoint y: 189, endPoint x: 36, endPoint y: 185, distance: 94.2
click at [36, 185] on p "Email: ashley.g.krouse@gmail.com" at bounding box center [189, 189] width 349 height 20
drag, startPoint x: 83, startPoint y: 168, endPoint x: 38, endPoint y: 168, distance: 45.3
click at [38, 168] on p "Name: Kevin Krouse" at bounding box center [189, 167] width 349 height 10
click at [338, 113] on button "View Questionnaire" at bounding box center [345, 105] width 66 height 25
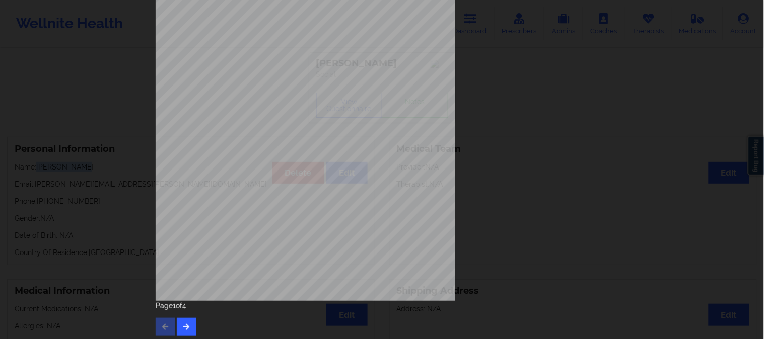
scroll to position [141, 0]
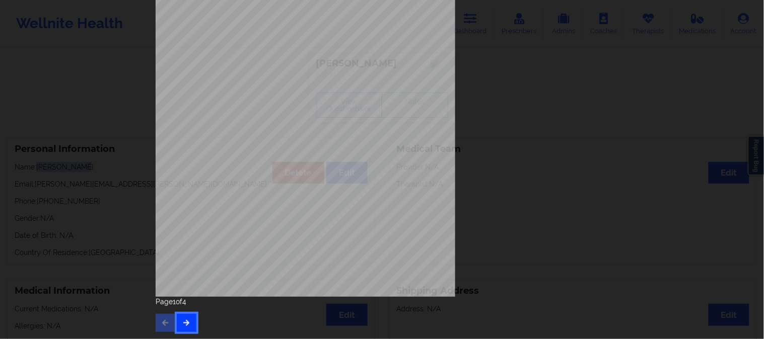
click at [183, 322] on icon "button" at bounding box center [186, 323] width 9 height 6
click at [179, 322] on button "button" at bounding box center [187, 323] width 20 height 18
click at [190, 323] on button "button" at bounding box center [187, 323] width 20 height 18
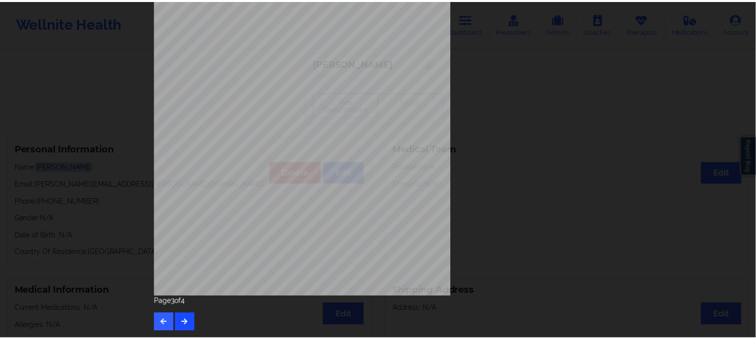
scroll to position [0, 0]
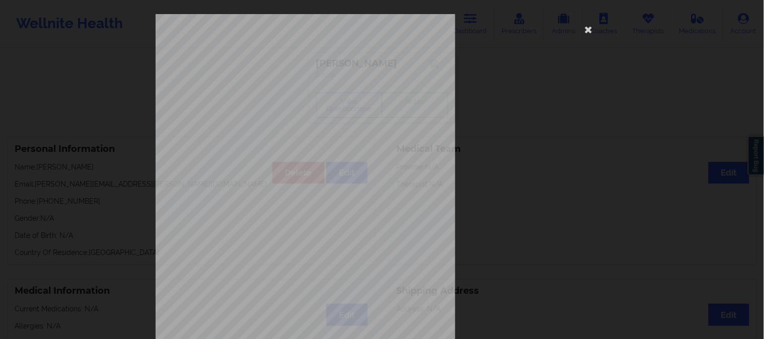
click at [586, 71] on div "Please feel free to provide us with any other additional details that have led …" at bounding box center [382, 226] width 453 height 424
click at [588, 28] on icon at bounding box center [588, 29] width 16 height 16
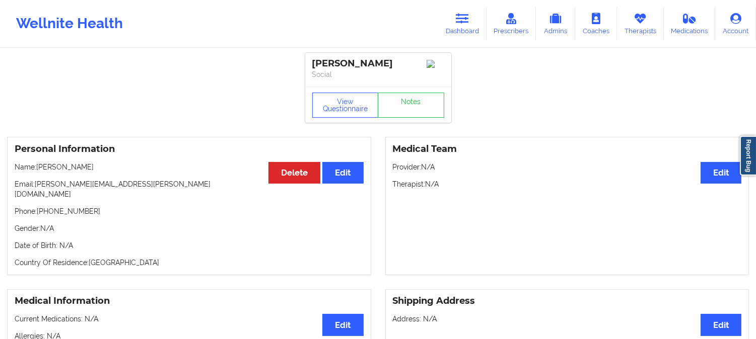
click at [46, 170] on p "Name: Kevin Krouse" at bounding box center [189, 167] width 349 height 10
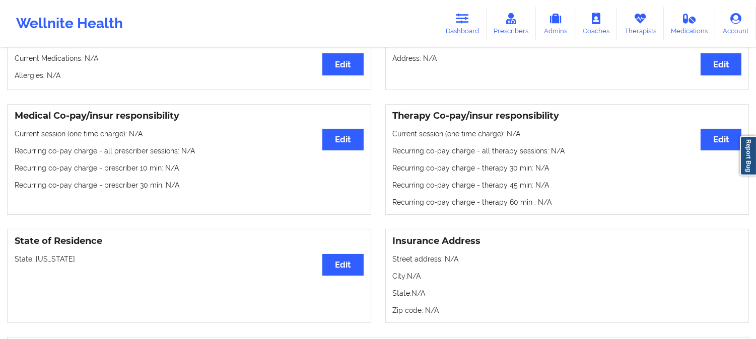
scroll to position [279, 0]
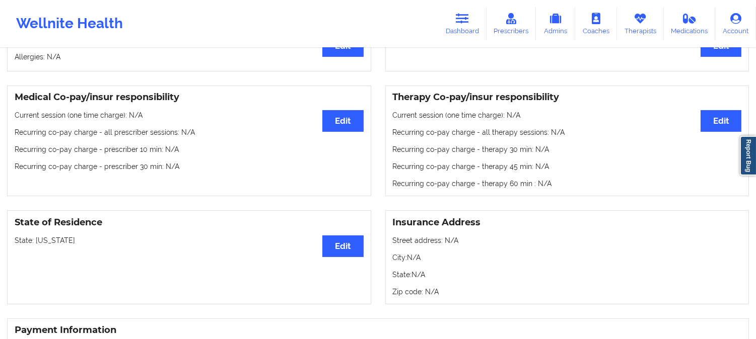
click at [42, 236] on p "State: Texas" at bounding box center [189, 241] width 349 height 10
click at [461, 16] on icon at bounding box center [462, 18] width 13 height 11
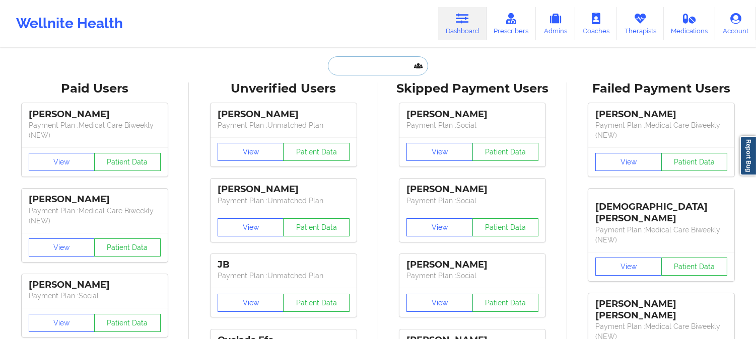
click at [371, 64] on input "text" at bounding box center [378, 65] width 100 height 19
paste input "EMILIA CANEY"
type input "EMILIA CANEY"
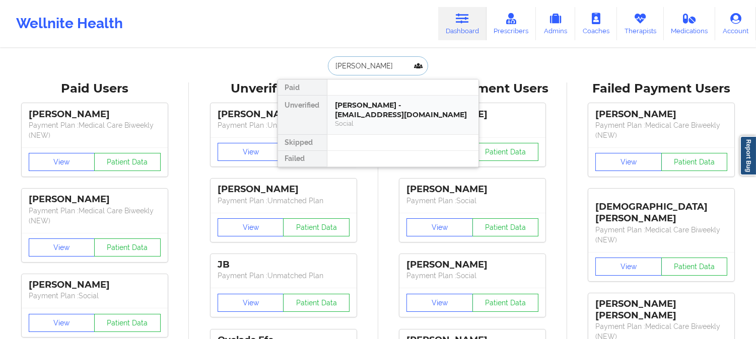
click at [361, 101] on div "EMILIA CANEY - ecaney341@gmail.com" at bounding box center [402, 110] width 135 height 19
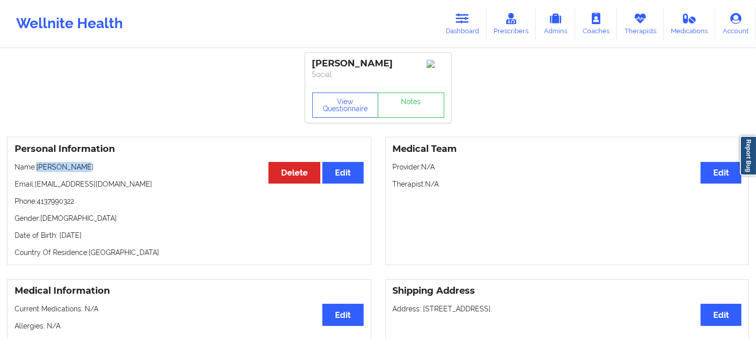
drag, startPoint x: 89, startPoint y: 172, endPoint x: 39, endPoint y: 167, distance: 50.1
click at [39, 167] on p "Name: EMILIA CANEY" at bounding box center [189, 167] width 349 height 10
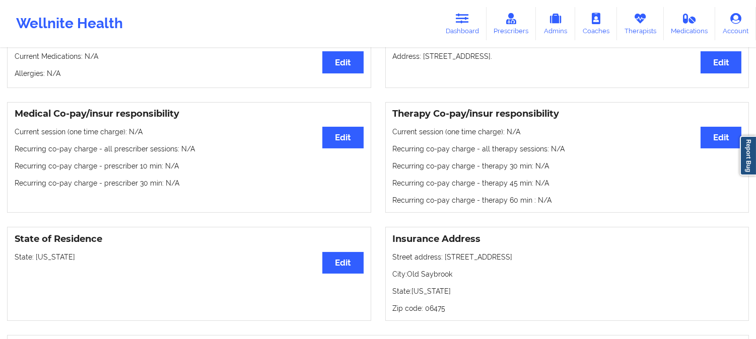
scroll to position [279, 0]
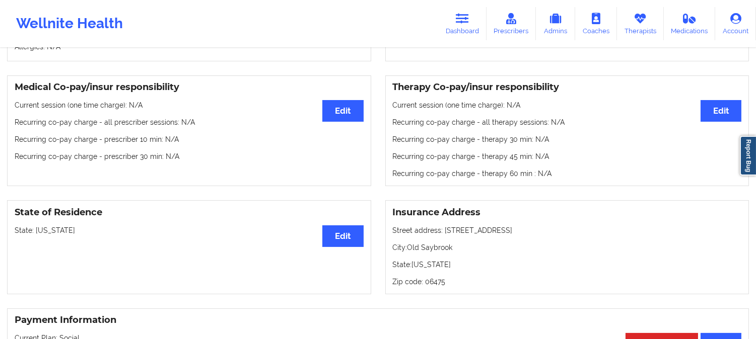
click at [65, 234] on p "State: Connecticut" at bounding box center [189, 231] width 349 height 10
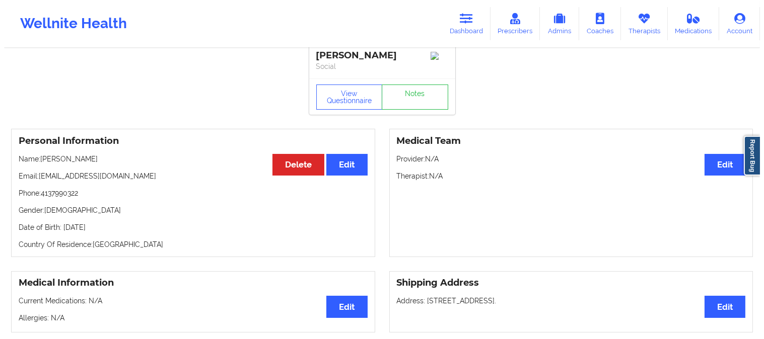
scroll to position [0, 0]
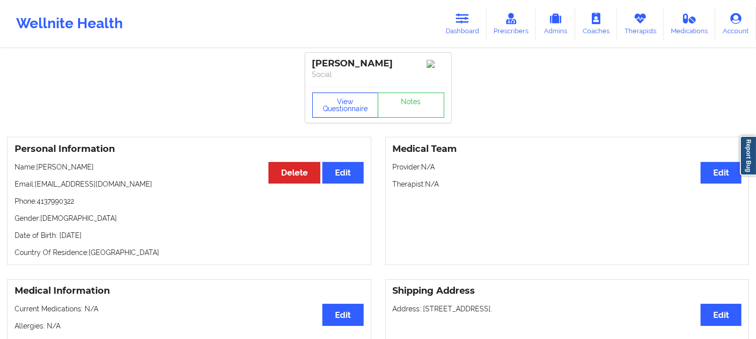
click at [331, 112] on button "View Questionnaire" at bounding box center [345, 105] width 66 height 25
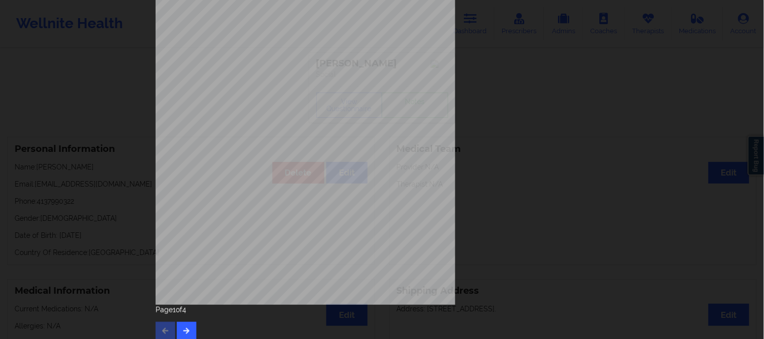
scroll to position [141, 0]
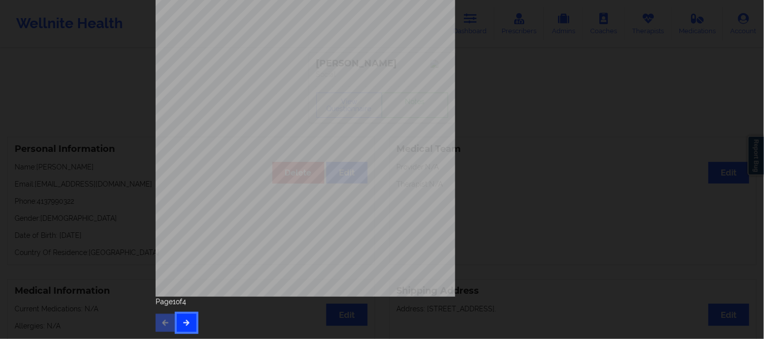
click at [184, 326] on button "button" at bounding box center [187, 323] width 20 height 18
click at [182, 323] on icon "button" at bounding box center [186, 323] width 9 height 6
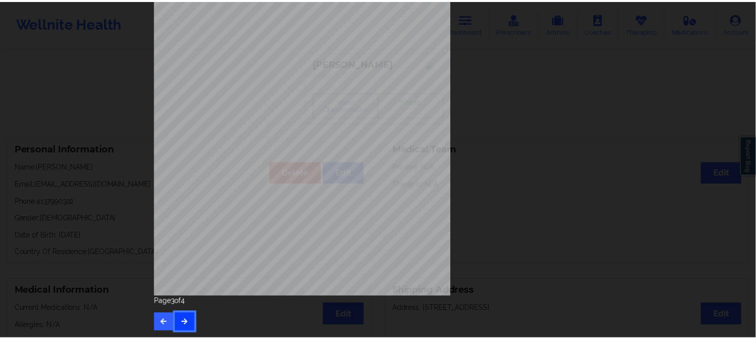
scroll to position [0, 0]
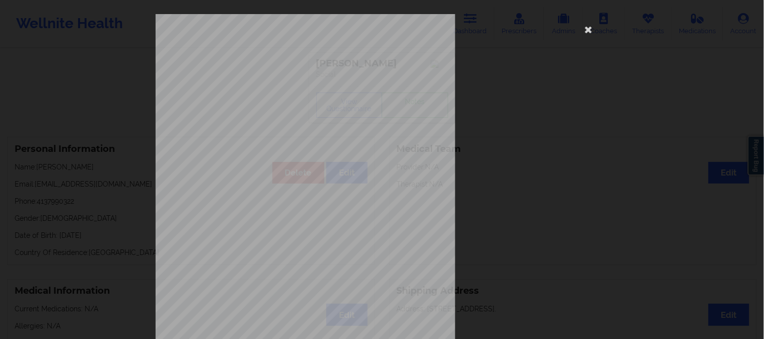
click at [123, 133] on div "commercial Insurance Member ID for patient 911159296 Insurance company name det…" at bounding box center [382, 169] width 764 height 339
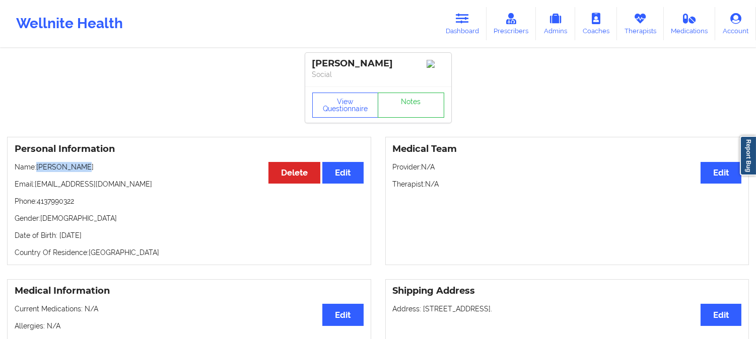
drag, startPoint x: 91, startPoint y: 167, endPoint x: 38, endPoint y: 169, distance: 52.9
click at [38, 169] on p "Name: EMILIA CANEY" at bounding box center [189, 167] width 349 height 10
click at [466, 22] on icon at bounding box center [462, 18] width 13 height 11
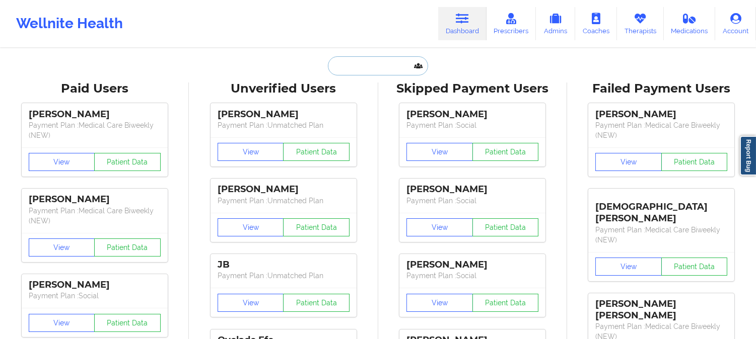
click at [374, 62] on input "text" at bounding box center [378, 65] width 100 height 19
paste input "Julian dahl"
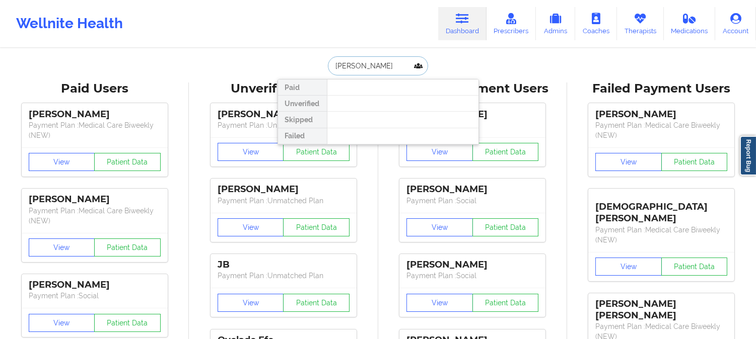
type input "Julian"
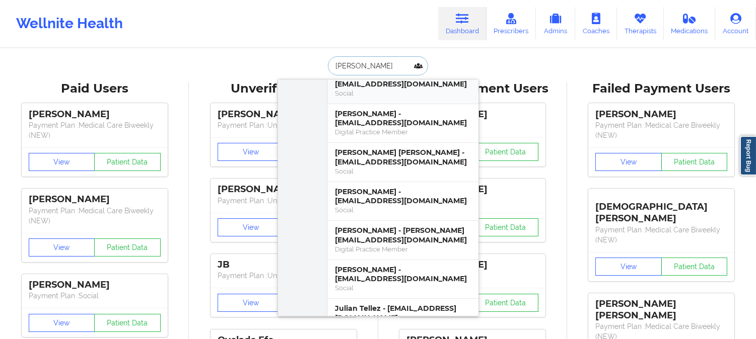
scroll to position [503, 0]
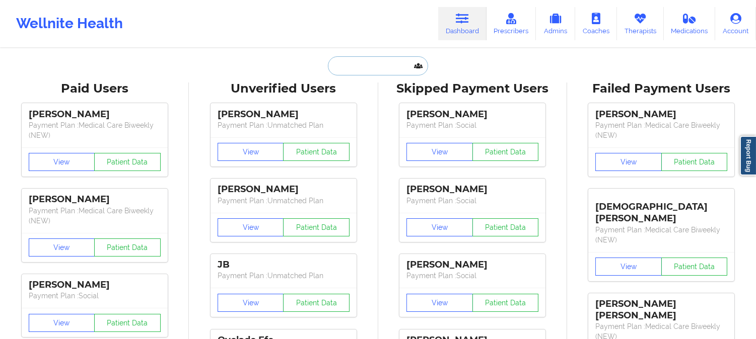
click at [374, 62] on input "text" at bounding box center [378, 65] width 100 height 19
paste input "MEGAN TUNKS"
type input "MEGAN TUNKS"
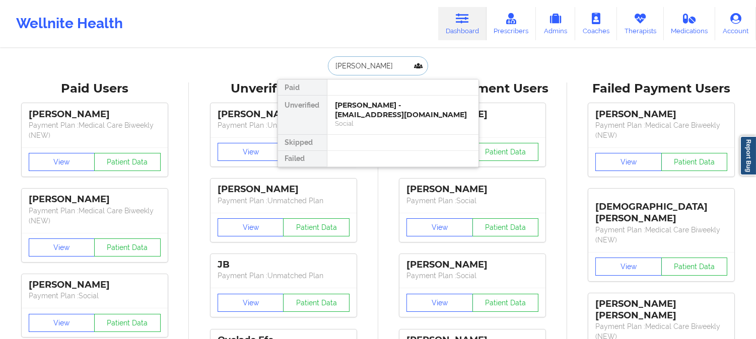
scroll to position [0, 0]
click at [397, 113] on div "Megan Tunks - megantunks@gmail.com" at bounding box center [402, 110] width 135 height 19
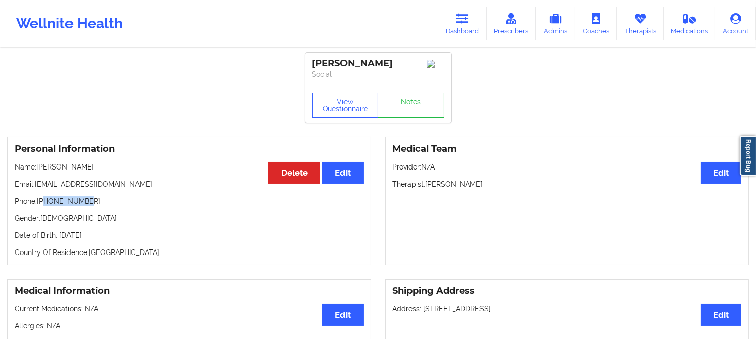
drag, startPoint x: 93, startPoint y: 202, endPoint x: 46, endPoint y: 206, distance: 47.0
click at [46, 206] on p "Phone: +12076806674" at bounding box center [189, 201] width 349 height 10
drag, startPoint x: 119, startPoint y: 187, endPoint x: 36, endPoint y: 187, distance: 83.6
click at [36, 187] on p "Email: megantunks@gmail.com" at bounding box center [189, 184] width 349 height 10
click at [469, 17] on icon at bounding box center [462, 18] width 13 height 11
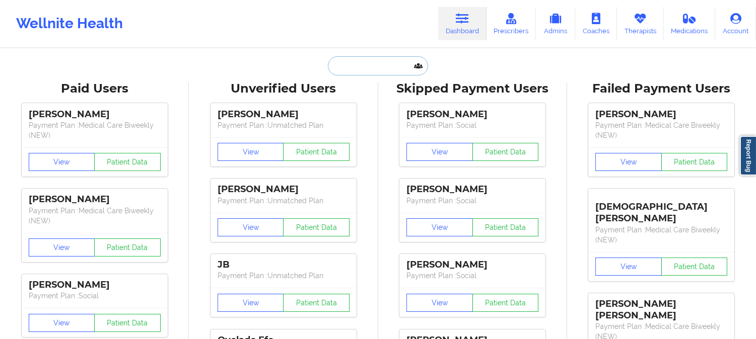
click at [383, 62] on input "text" at bounding box center [378, 65] width 100 height 19
paste input "barbarakwolfe@gmail.com"
type input "barbarakwolfe@gmail.com"
paste input "TIM RAMSAY"
type input "TIM RAMSAY"
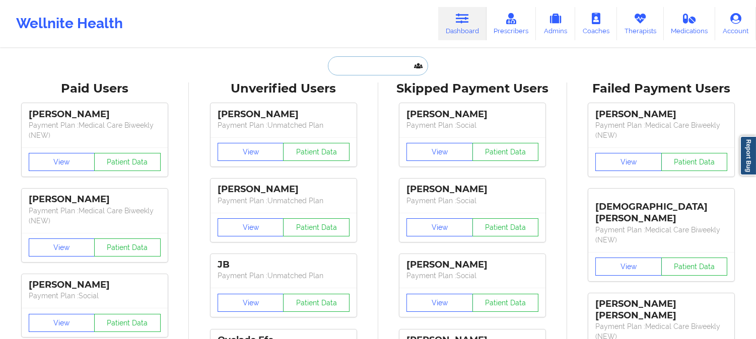
paste input "Michaela Richardon"
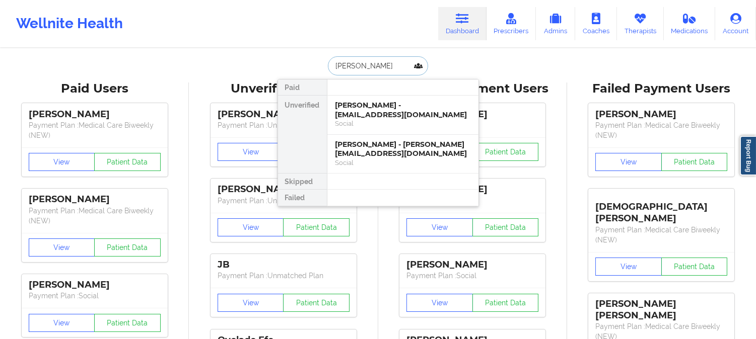
type input "Michaela Richardon"
click at [381, 162] on div "Social" at bounding box center [402, 163] width 135 height 9
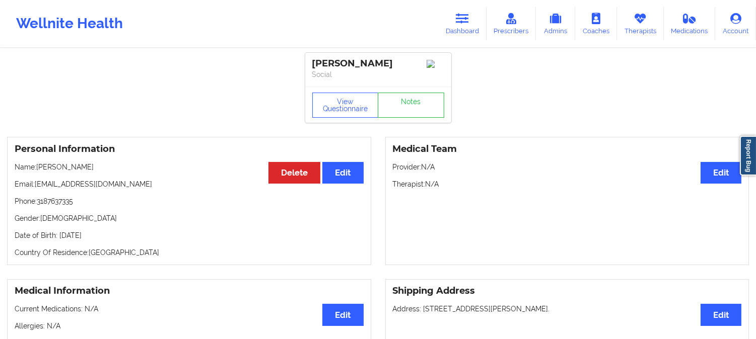
drag, startPoint x: 104, startPoint y: 169, endPoint x: 38, endPoint y: 171, distance: 66.0
click at [38, 171] on p "Name: Michaela Richardon" at bounding box center [189, 167] width 349 height 10
click at [472, 17] on link "Dashboard" at bounding box center [462, 23] width 48 height 33
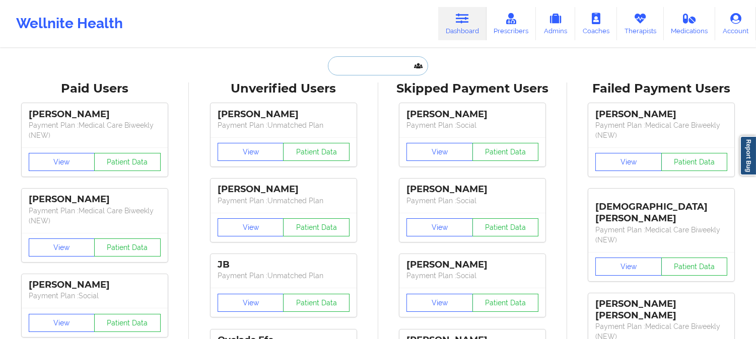
click at [393, 65] on input "text" at bounding box center [378, 65] width 100 height 19
paste input "Michaela Richardon"
type input "Michaela Richardon"
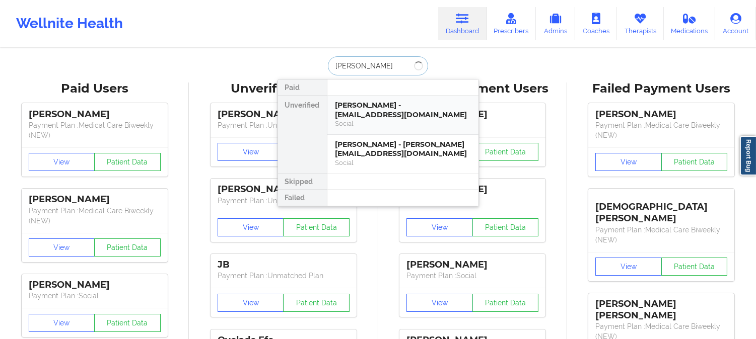
click at [391, 114] on div "Michaela Richardon - christopherrichardson043@gmail.com" at bounding box center [402, 110] width 135 height 19
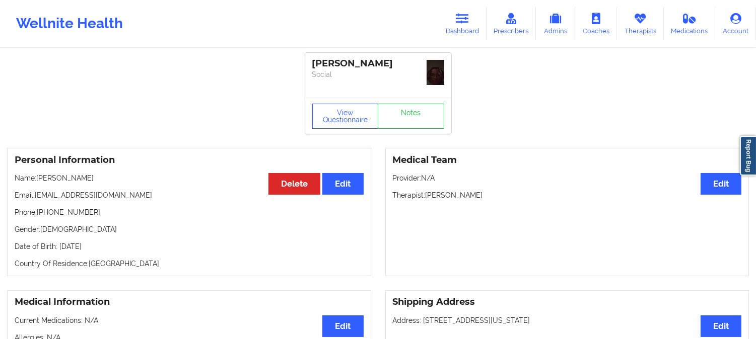
drag, startPoint x: 177, startPoint y: 195, endPoint x: 37, endPoint y: 194, distance: 139.9
click at [37, 194] on p "Email: christopherrichardson043@gmail.com" at bounding box center [189, 195] width 349 height 10
click at [467, 26] on link "Dashboard" at bounding box center [462, 23] width 48 height 33
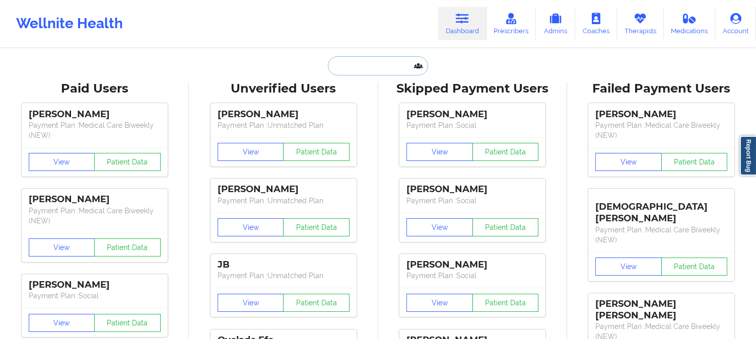
click at [386, 64] on input "text" at bounding box center [378, 65] width 100 height 19
paste input "Erica Hyde"
type input "Erica Hyde"
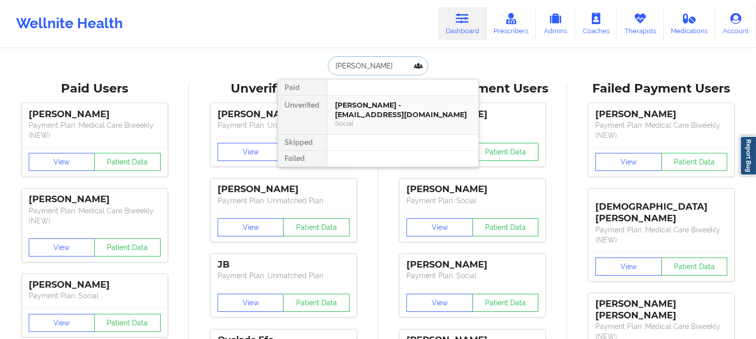
click at [380, 106] on div "Erica Hyde - miminewt@yahoo.com" at bounding box center [402, 110] width 135 height 19
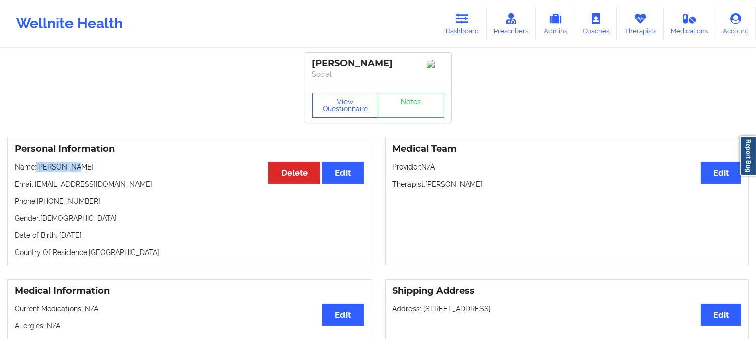
drag, startPoint x: 80, startPoint y: 173, endPoint x: 37, endPoint y: 170, distance: 42.4
click at [37, 170] on p "Name: Erica Hyde" at bounding box center [189, 167] width 349 height 10
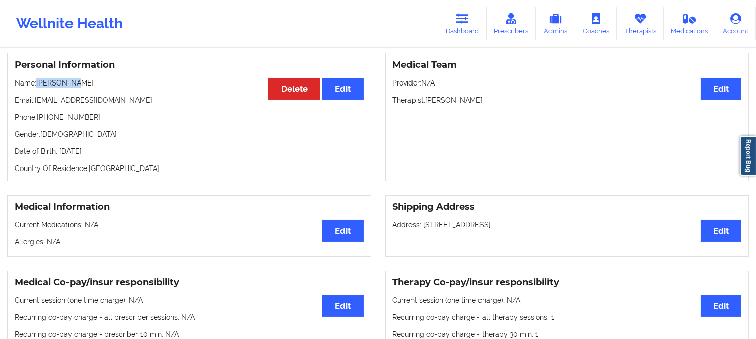
scroll to position [56, 0]
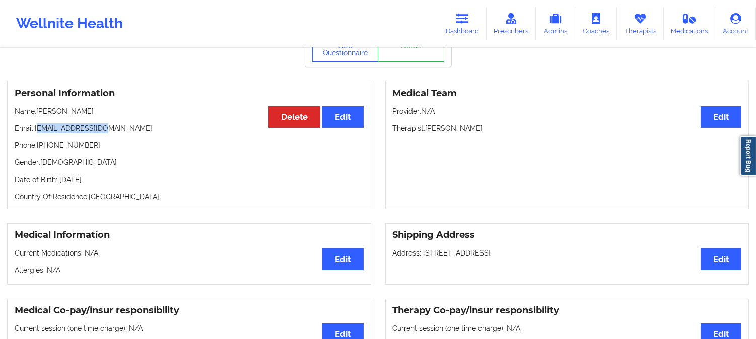
drag, startPoint x: 125, startPoint y: 126, endPoint x: 40, endPoint y: 131, distance: 84.7
click at [38, 133] on p "Email: miminewt@yahoo.com" at bounding box center [189, 128] width 349 height 10
click at [113, 133] on p "Email: miminewt@yahoo.com" at bounding box center [189, 128] width 349 height 10
drag, startPoint x: 116, startPoint y: 133, endPoint x: 36, endPoint y: 125, distance: 80.5
click at [36, 125] on div "Personal Information Edit Delete Name: Erica Hyde Email: miminewt@yahoo.com Pho…" at bounding box center [189, 145] width 364 height 128
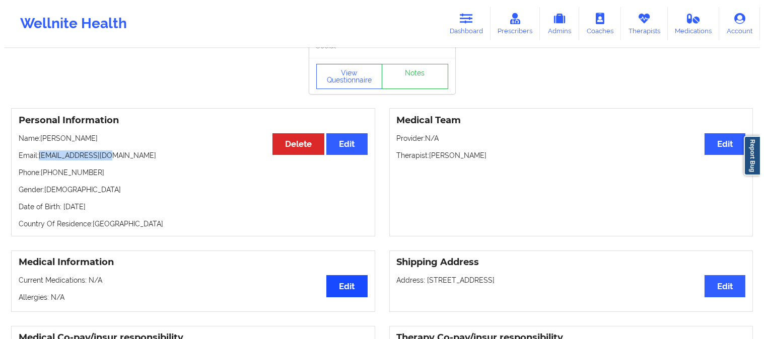
scroll to position [0, 0]
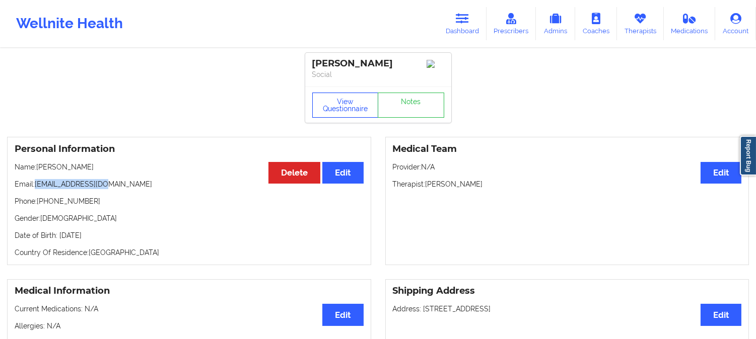
click at [344, 112] on button "View Questionnaire" at bounding box center [345, 105] width 66 height 25
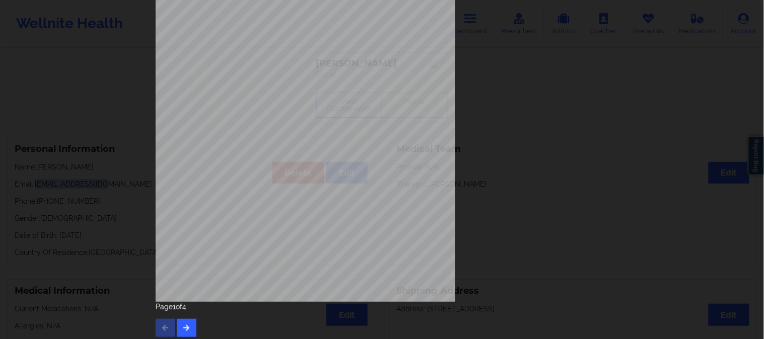
scroll to position [141, 0]
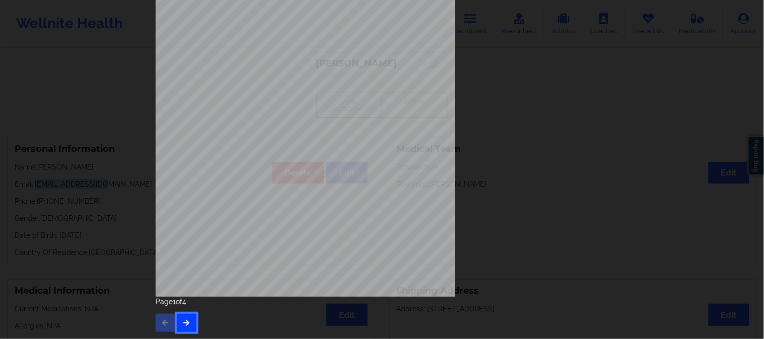
click at [182, 321] on icon "button" at bounding box center [186, 323] width 9 height 6
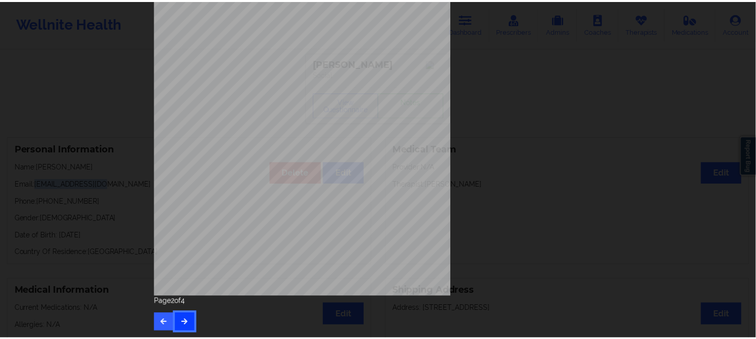
scroll to position [0, 0]
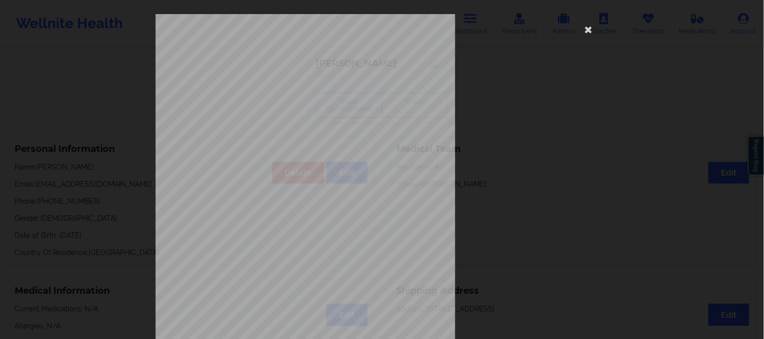
click at [94, 89] on div "commercial Insurance Member ID for patient VMAH48402263 Insurance company name …" at bounding box center [382, 169] width 764 height 339
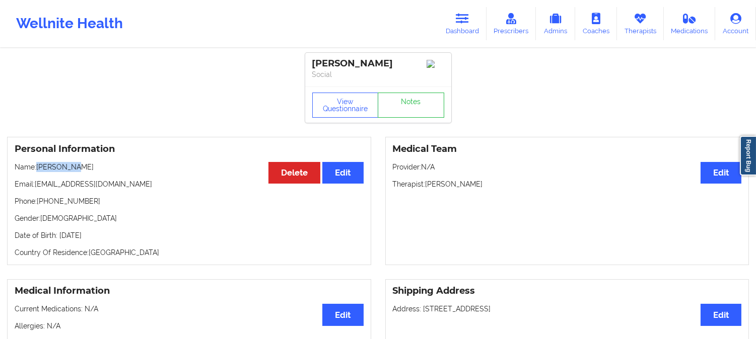
drag, startPoint x: 85, startPoint y: 174, endPoint x: 39, endPoint y: 171, distance: 45.9
click at [39, 171] on p "Name: Erica Hyde" at bounding box center [189, 167] width 349 height 10
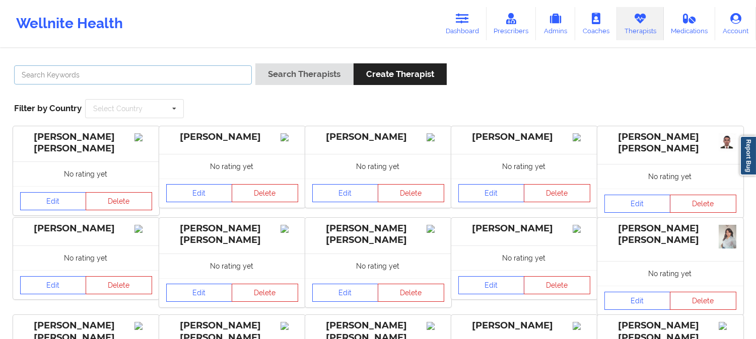
click at [195, 73] on input "text" at bounding box center [133, 74] width 238 height 19
paste input "[US_STATE][PERSON_NAME]"
type input "[US_STATE][PERSON_NAME]"
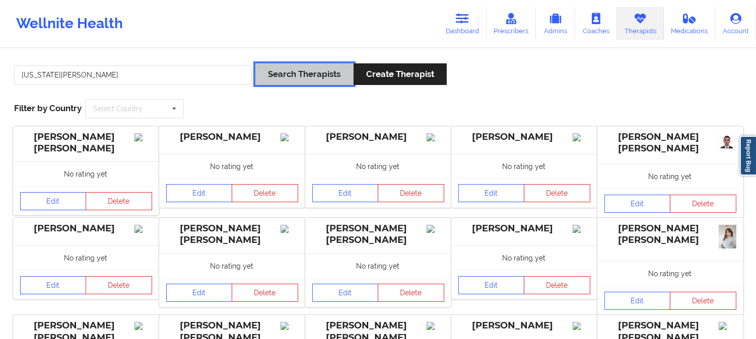
click at [275, 77] on button "Search Therapists" at bounding box center [304, 74] width 98 height 22
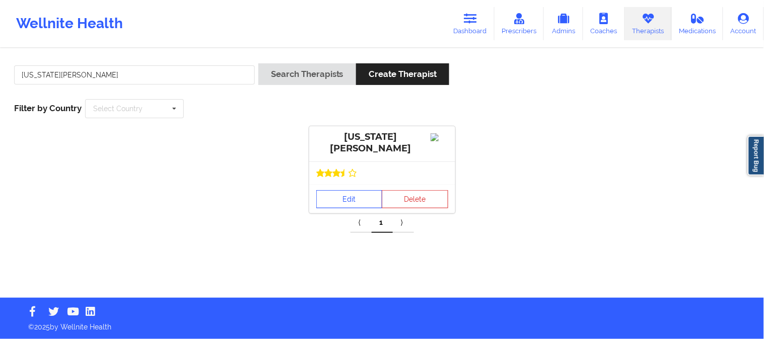
click at [356, 200] on link "Edit" at bounding box center [349, 199] width 66 height 18
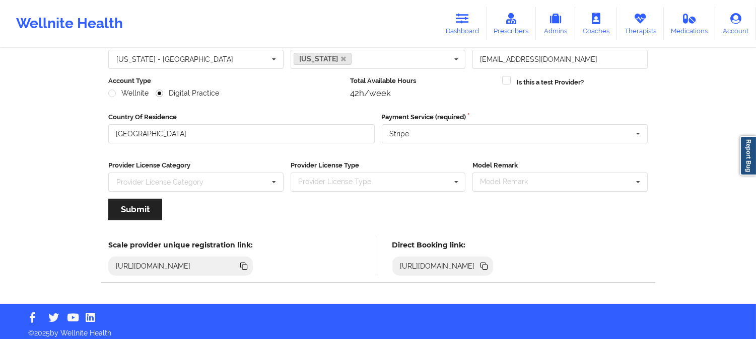
scroll to position [112, 0]
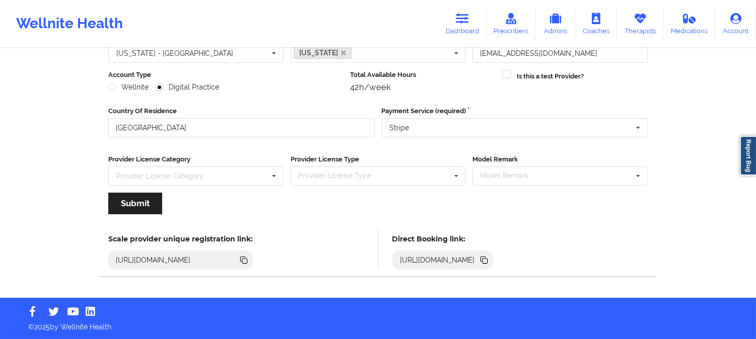
click at [487, 259] on icon at bounding box center [484, 261] width 5 height 5
click at [635, 19] on icon at bounding box center [639, 18] width 13 height 11
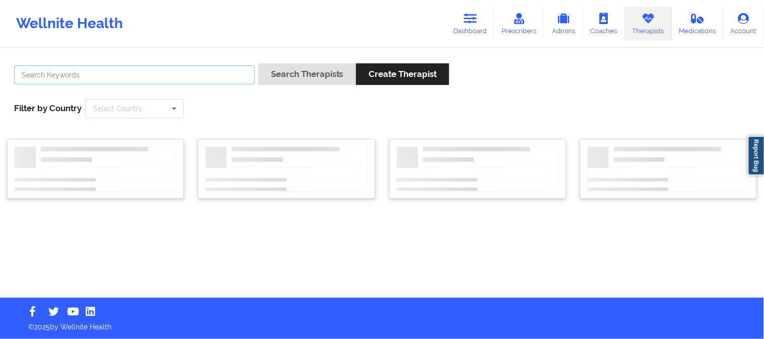
click at [190, 76] on input "text" at bounding box center [134, 74] width 241 height 19
paste input "[PERSON_NAME]"
type input "[PERSON_NAME]"
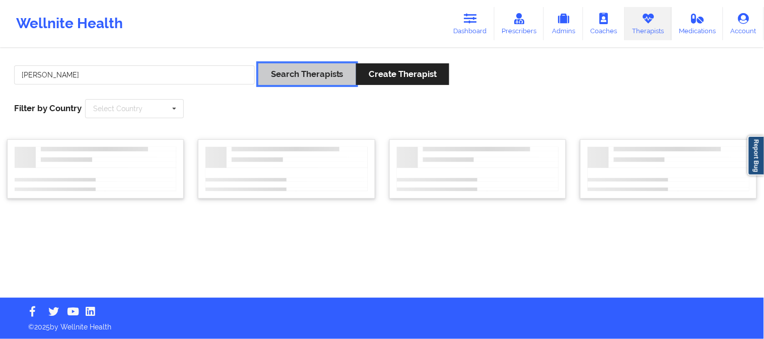
click at [307, 71] on button "Search Therapists" at bounding box center [307, 74] width 98 height 22
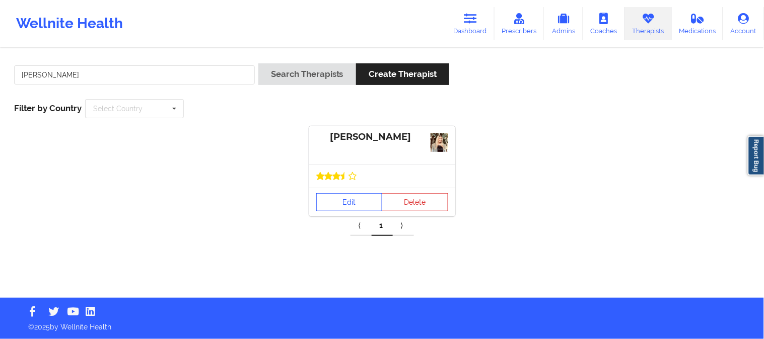
click at [355, 198] on link "Edit" at bounding box center [349, 202] width 66 height 18
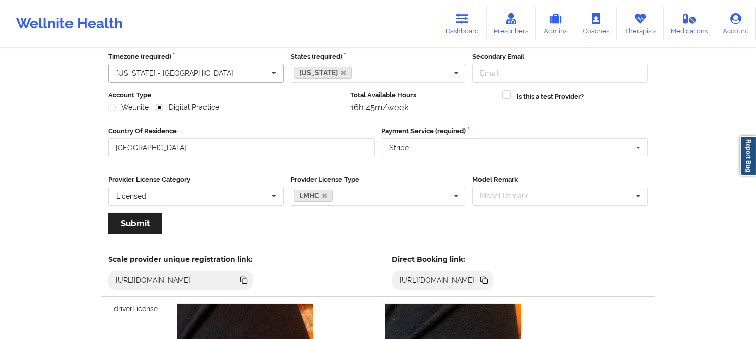
scroll to position [224, 0]
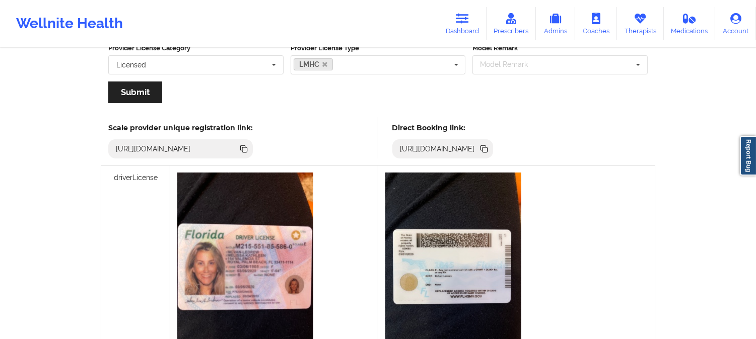
click at [487, 147] on icon at bounding box center [484, 149] width 5 height 5
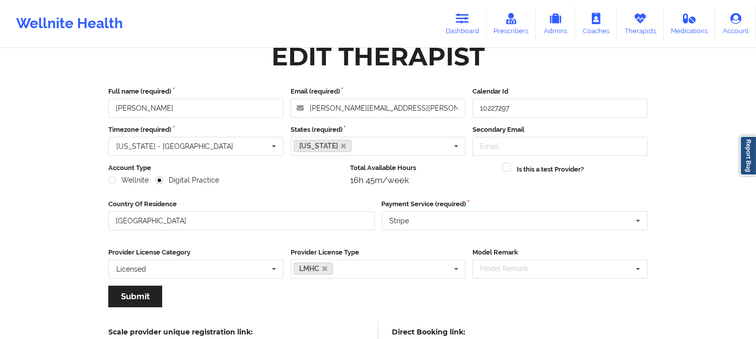
scroll to position [0, 0]
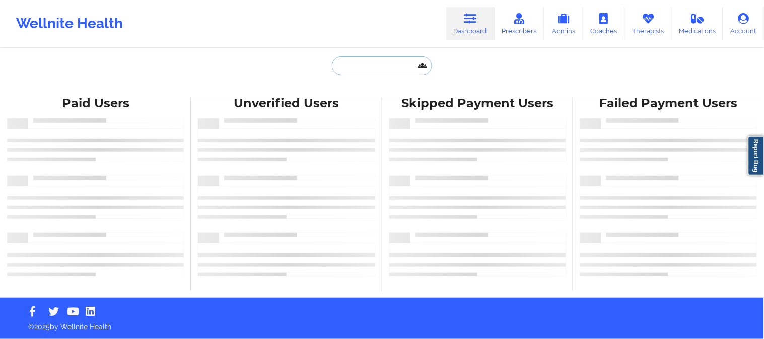
click at [370, 66] on input "text" at bounding box center [382, 65] width 100 height 19
paste input "kadedramoncia@gmail.com"
type input "kadedramoncia@gmail.com"
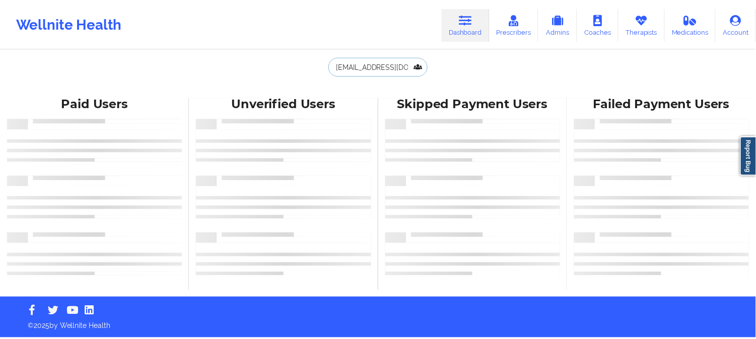
scroll to position [0, 12]
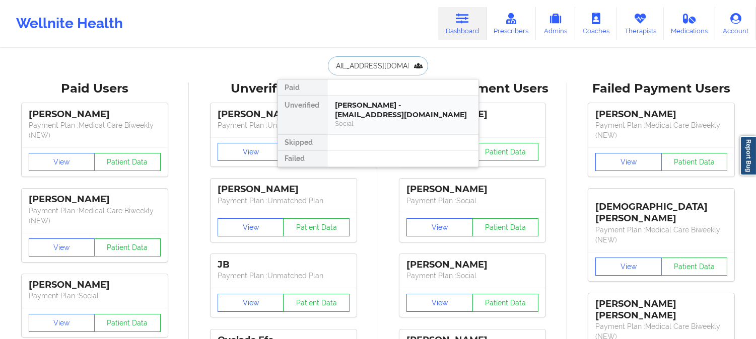
click at [356, 121] on div "Social" at bounding box center [402, 123] width 135 height 9
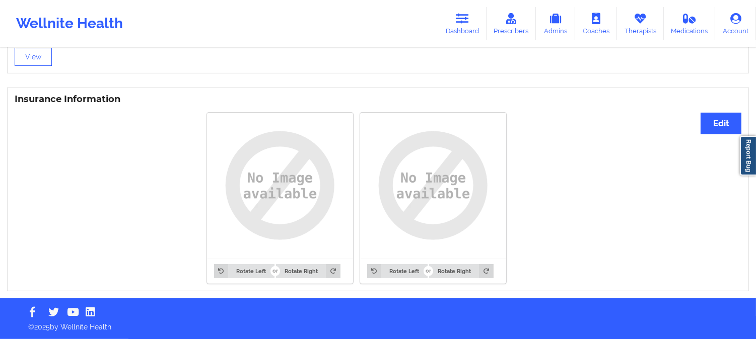
scroll to position [711, 0]
